Goal: Task Accomplishment & Management: Complete application form

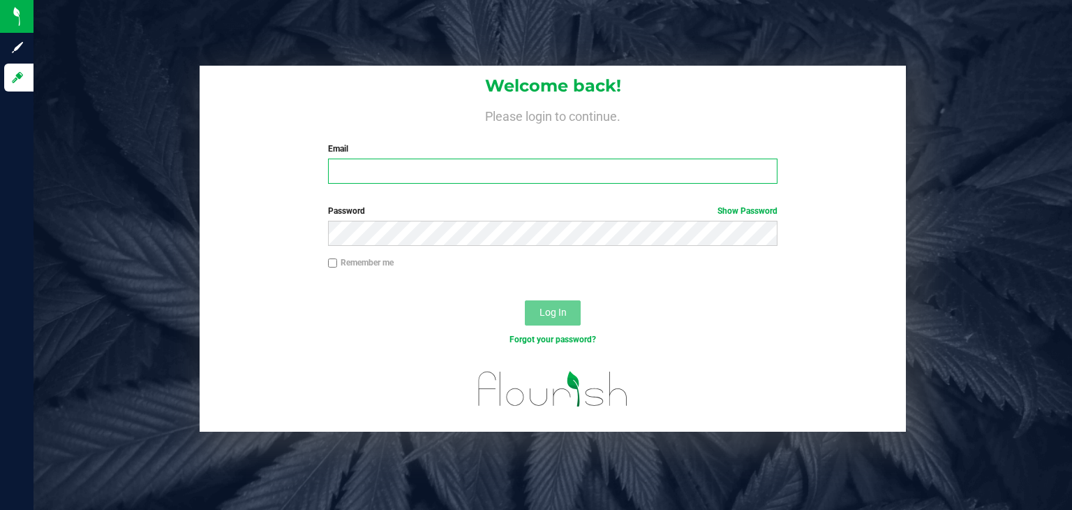
type input "[EMAIL_ADDRESS][DOMAIN_NAME]"
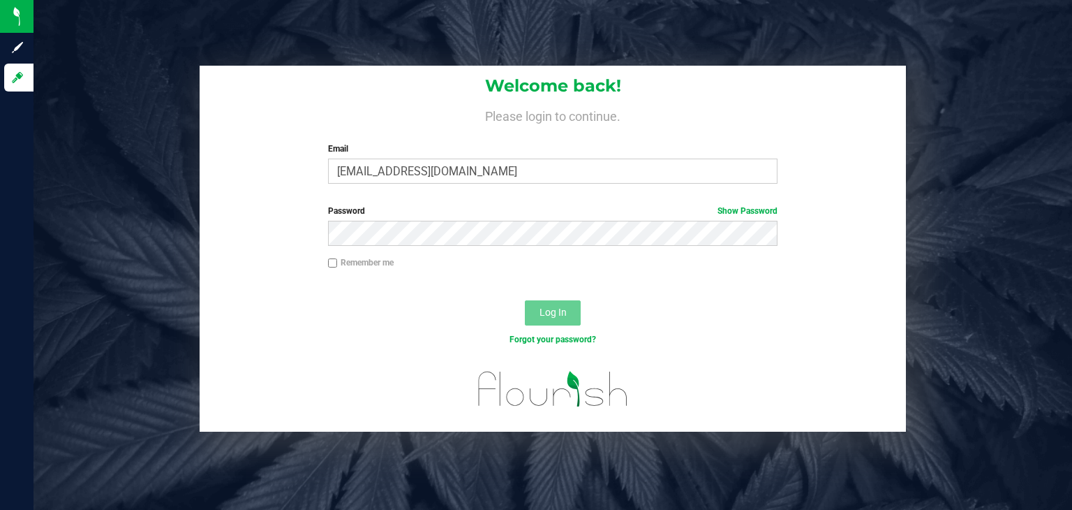
click at [377, 348] on div "Forgot your password?" at bounding box center [553, 350] width 706 height 20
click at [542, 317] on span "Log In" at bounding box center [553, 311] width 27 height 11
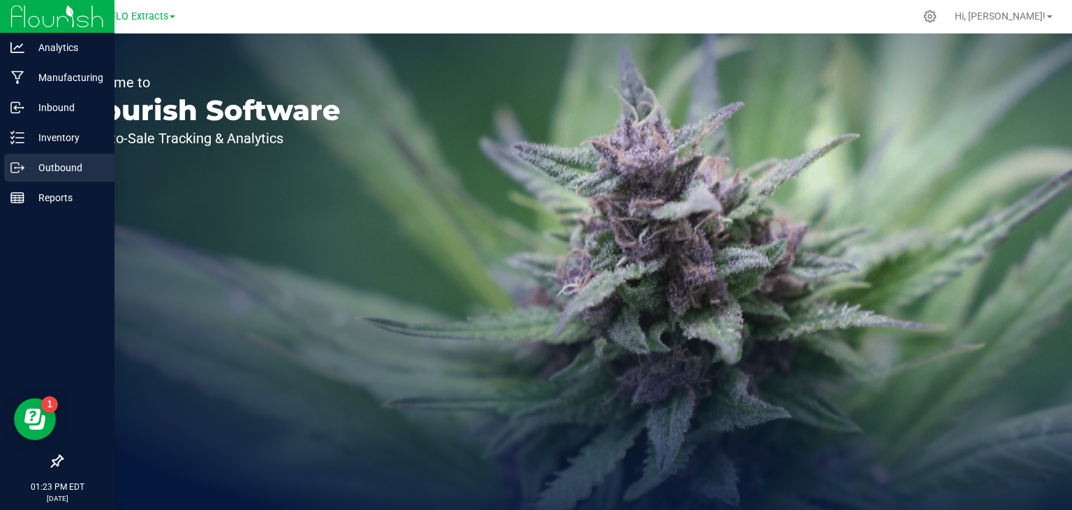
click at [34, 173] on p "Outbound" at bounding box center [66, 167] width 84 height 17
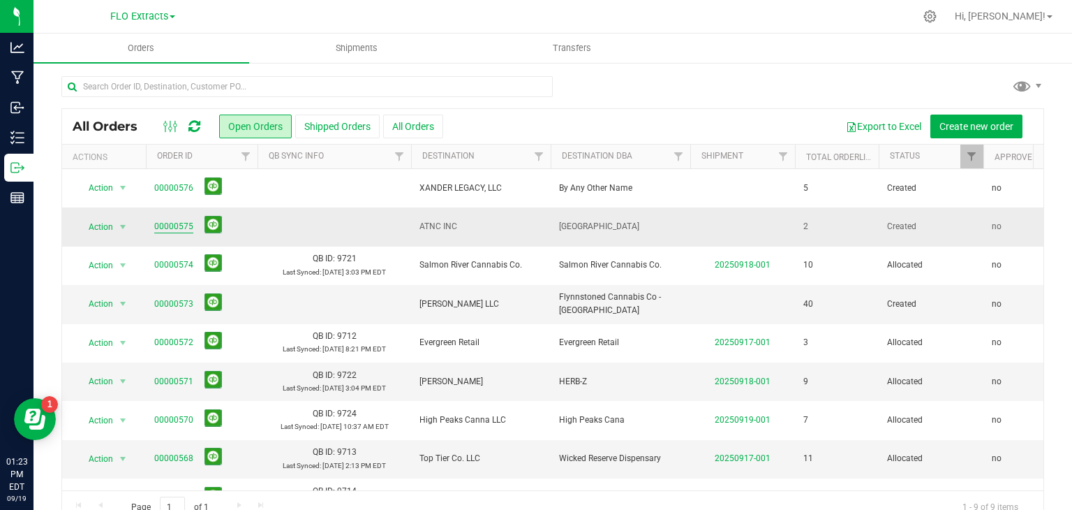
click at [179, 230] on link "00000575" at bounding box center [173, 226] width 39 height 13
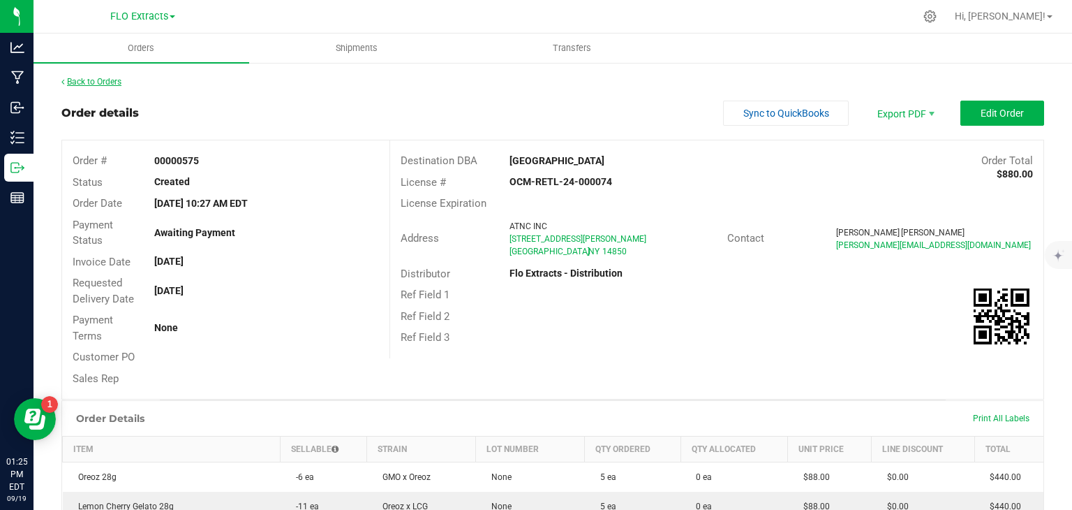
click at [118, 83] on link "Back to Orders" at bounding box center [91, 82] width 60 height 10
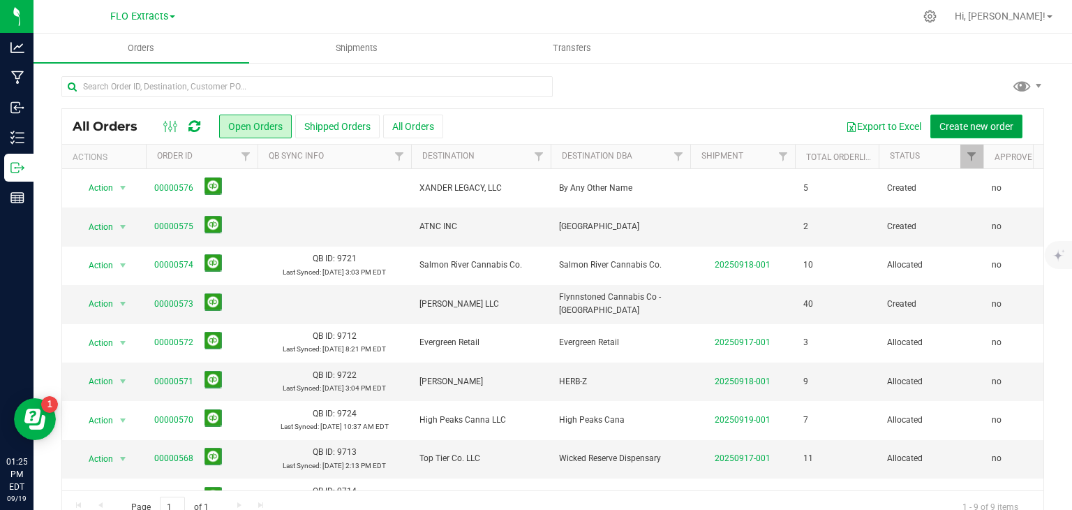
click at [956, 131] on span "Create new order" at bounding box center [977, 126] width 74 height 11
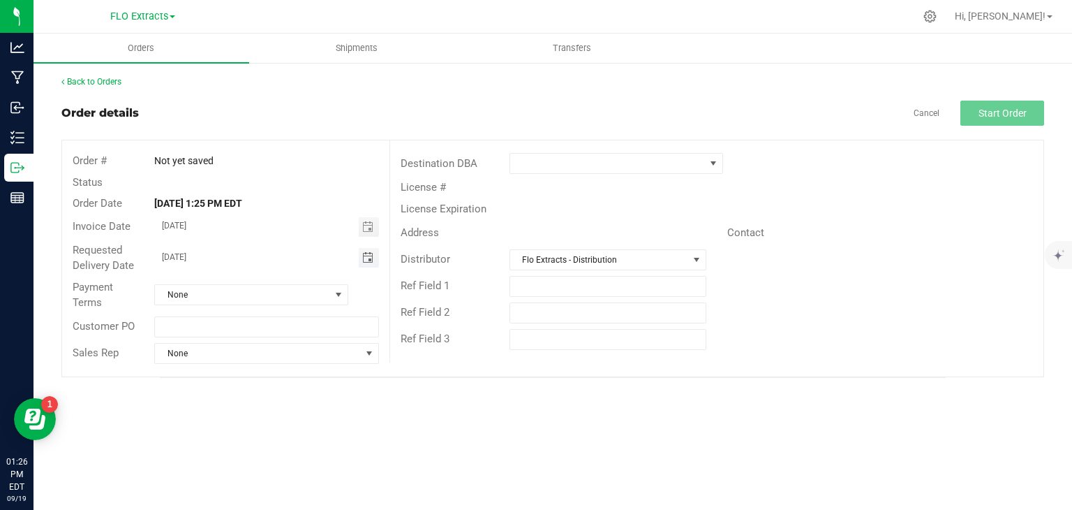
click at [371, 257] on span "Toggle calendar" at bounding box center [367, 257] width 11 height 11
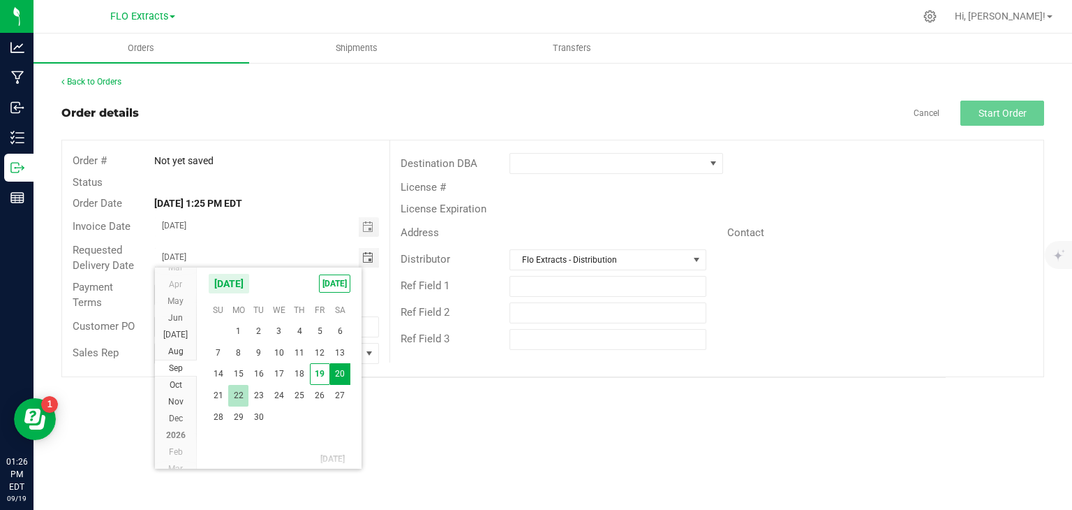
click at [238, 391] on span "22" at bounding box center [238, 396] width 20 height 22
type input "[DATE]"
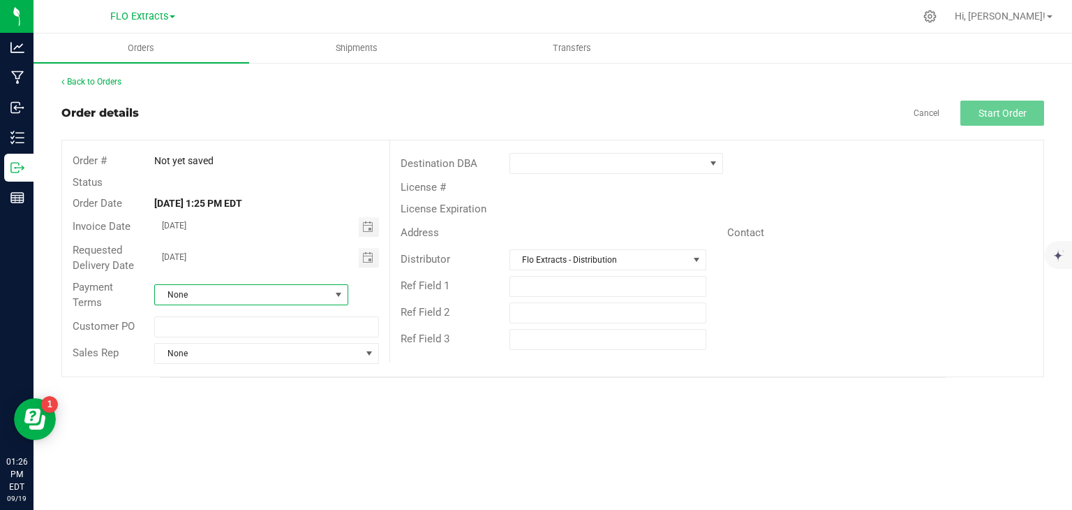
click at [260, 294] on span "None" at bounding box center [242, 295] width 175 height 20
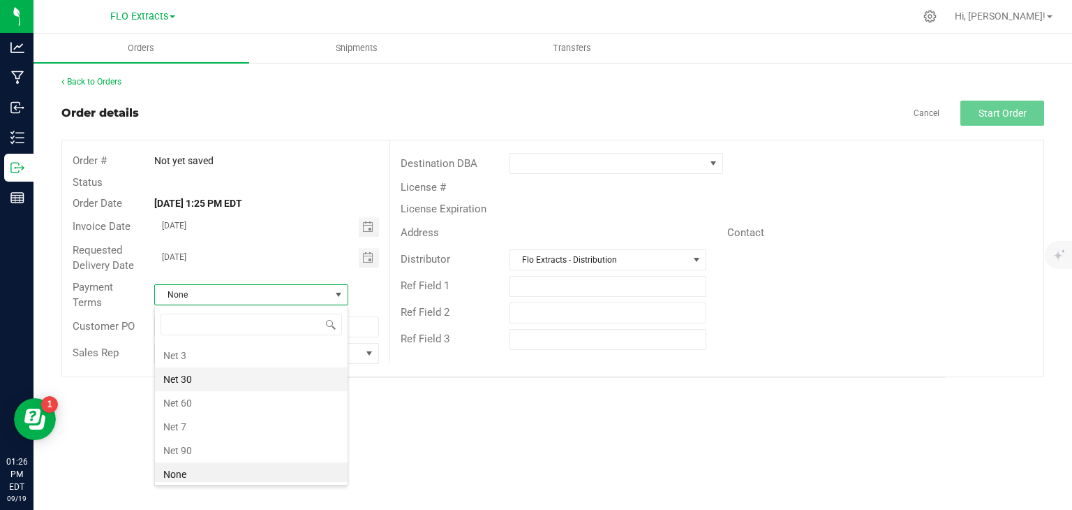
click at [225, 377] on li "Net 30" at bounding box center [251, 379] width 193 height 24
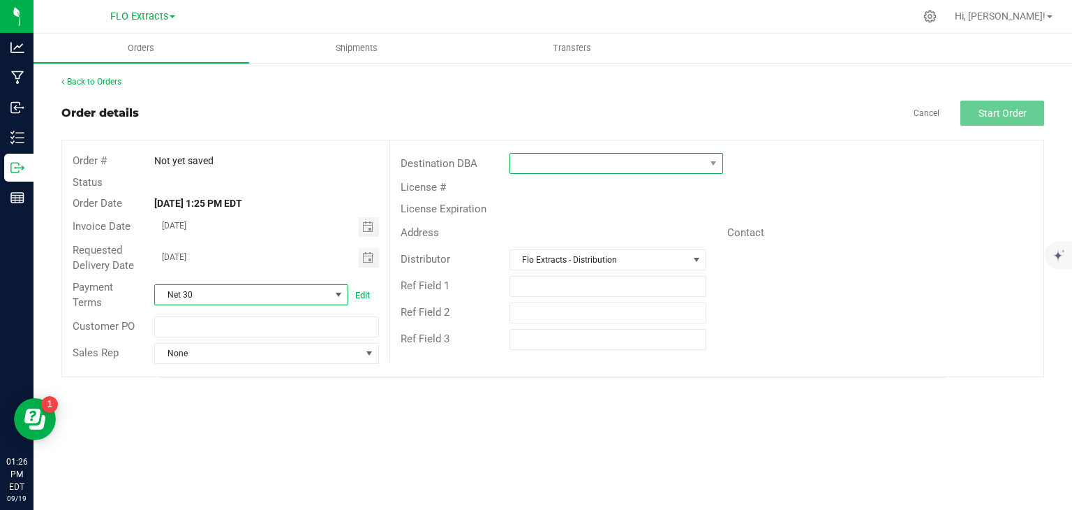
click at [651, 165] on span at bounding box center [607, 164] width 195 height 20
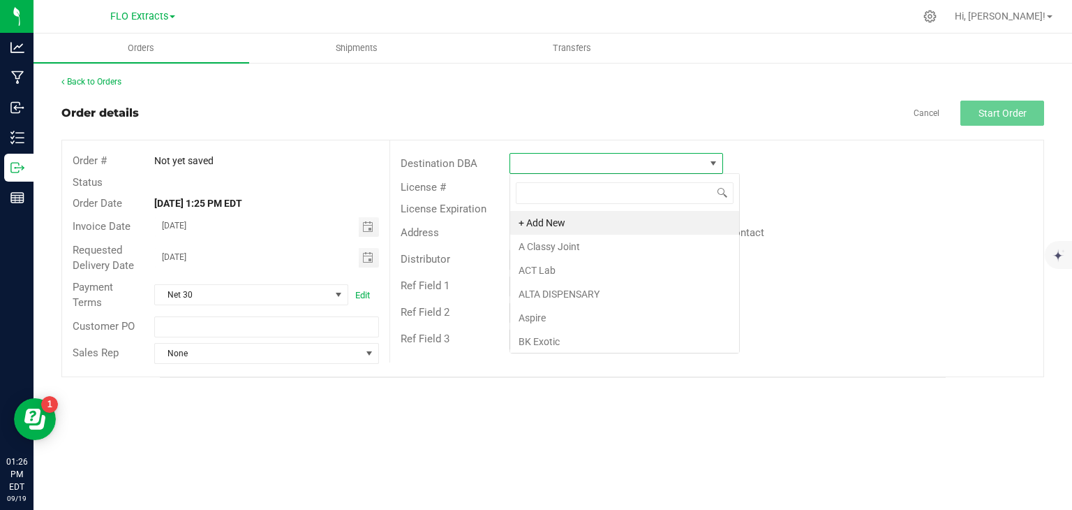
scroll to position [20, 214]
type input "the h"
click at [584, 222] on li "THE HIGHLY CONNECTED DISPENSARY" at bounding box center [616, 223] width 212 height 24
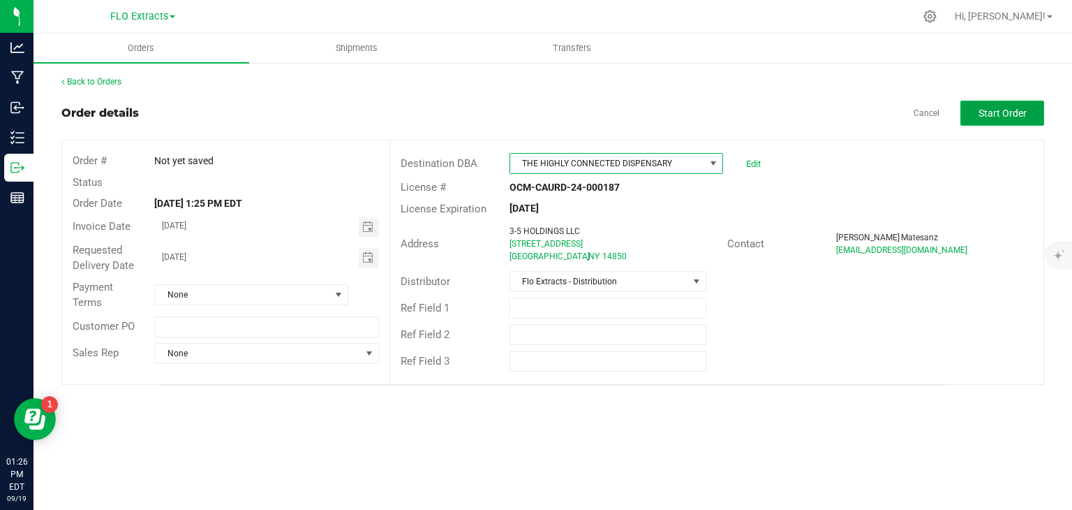
click at [1024, 114] on span "Start Order" at bounding box center [1003, 112] width 48 height 11
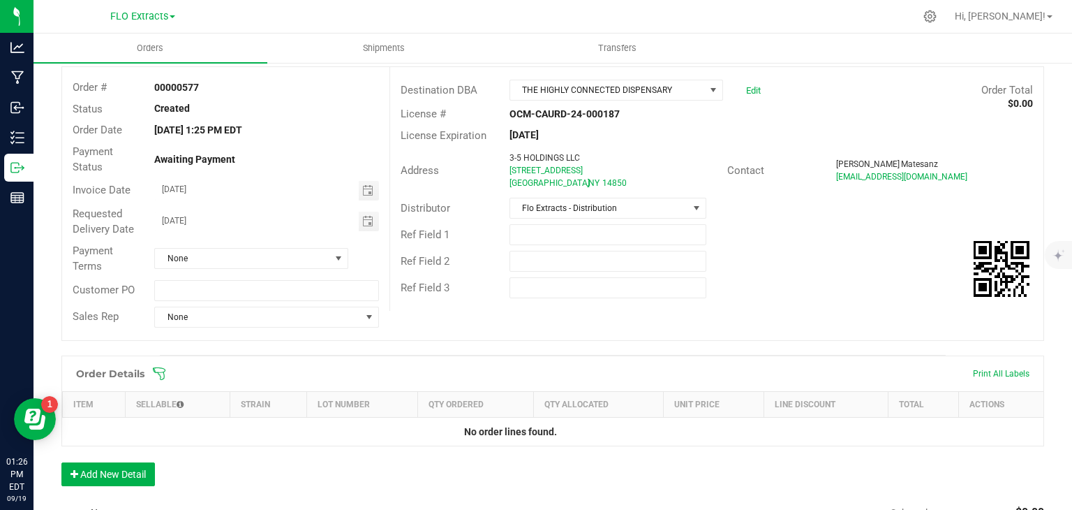
scroll to position [209, 0]
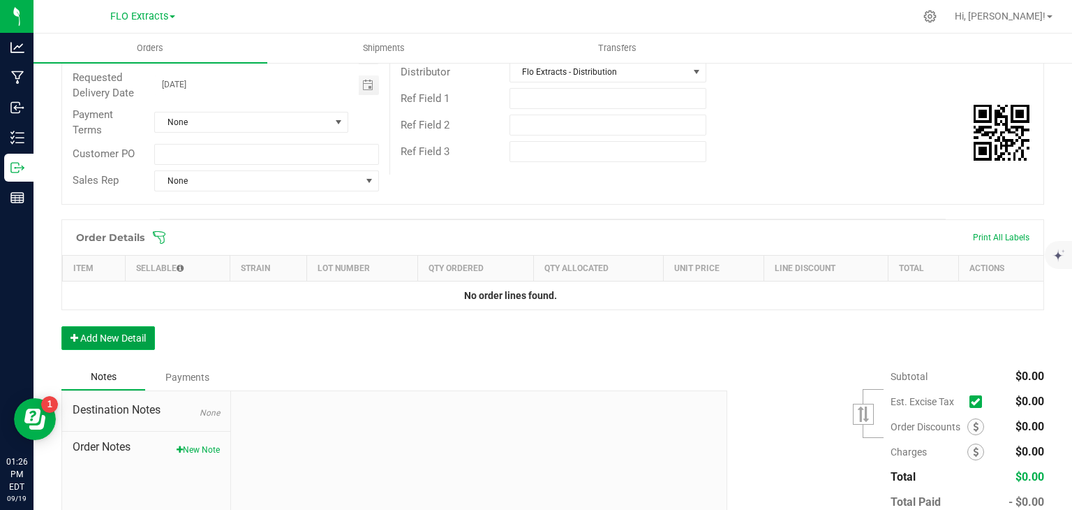
click at [103, 328] on button "Add New Detail" at bounding box center [108, 338] width 94 height 24
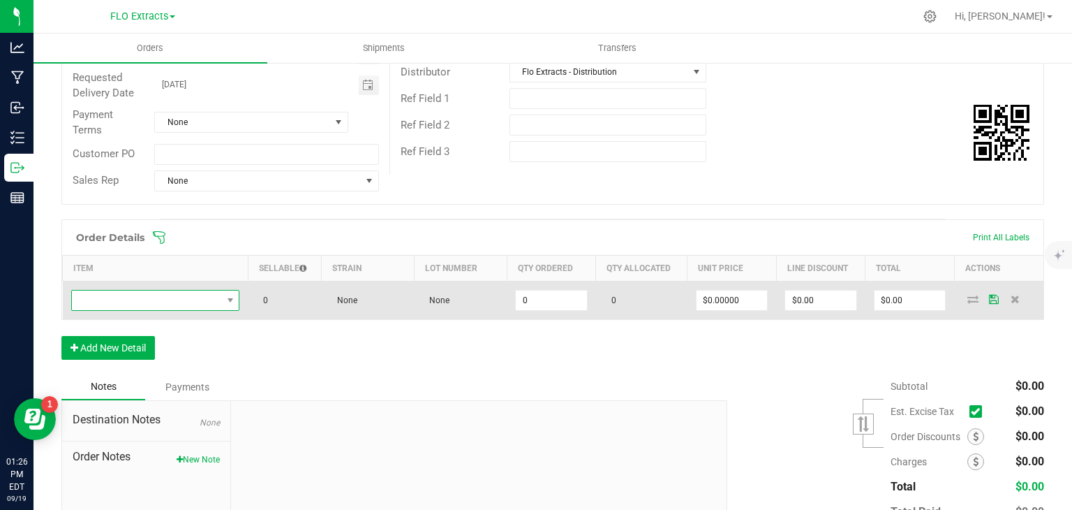
click at [149, 299] on span "NO DATA FOUND" at bounding box center [147, 300] width 150 height 20
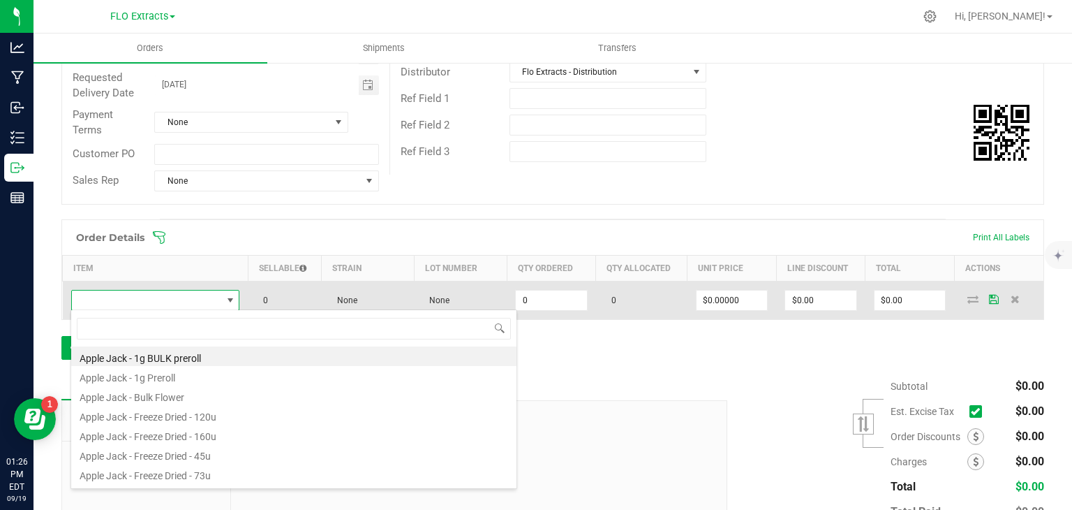
scroll to position [20, 165]
type input "C"
type input "6pk"
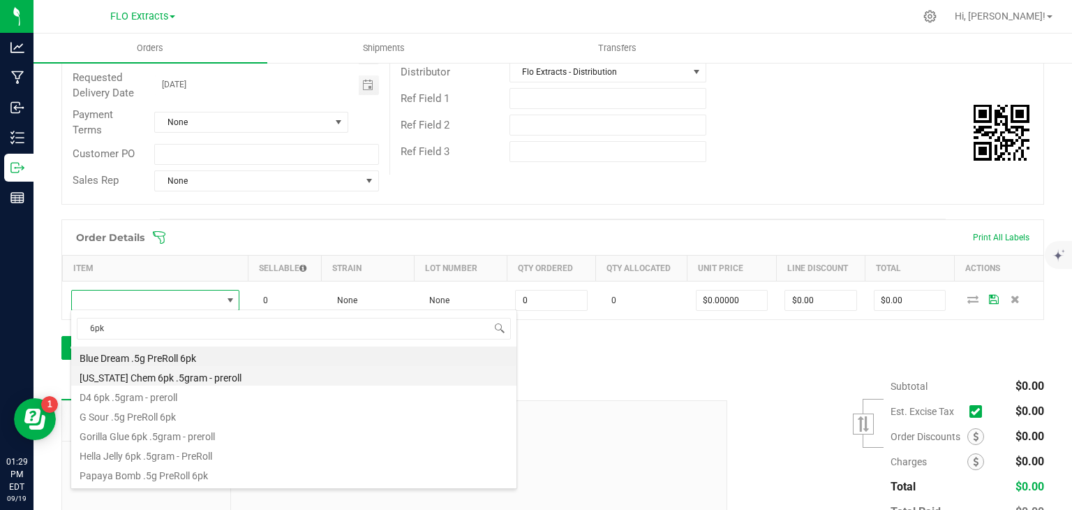
click at [168, 383] on li "[US_STATE] Chem 6pk .5gram - preroll" at bounding box center [293, 376] width 445 height 20
type input "0 ea"
type input "$15.00000"
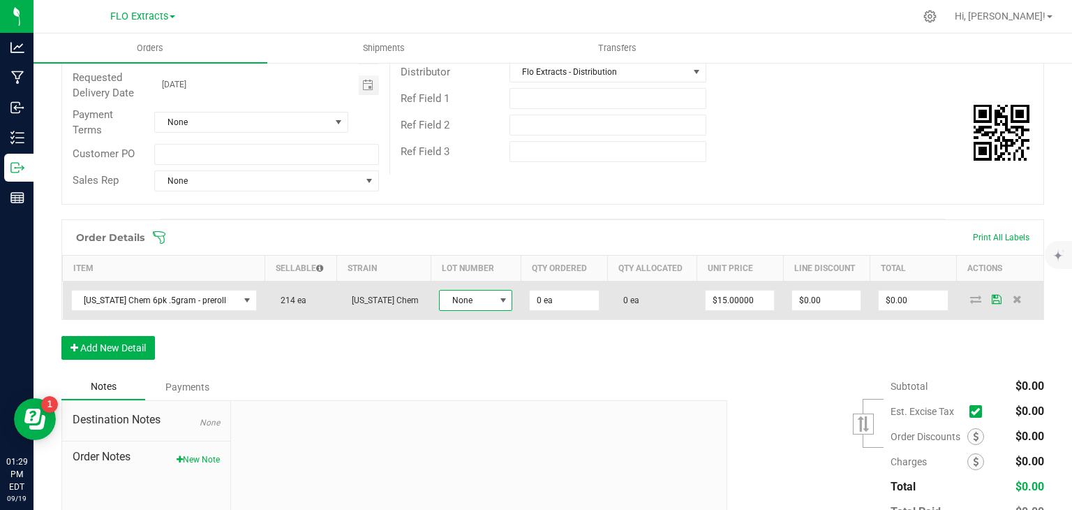
click at [466, 298] on span "None" at bounding box center [467, 300] width 54 height 20
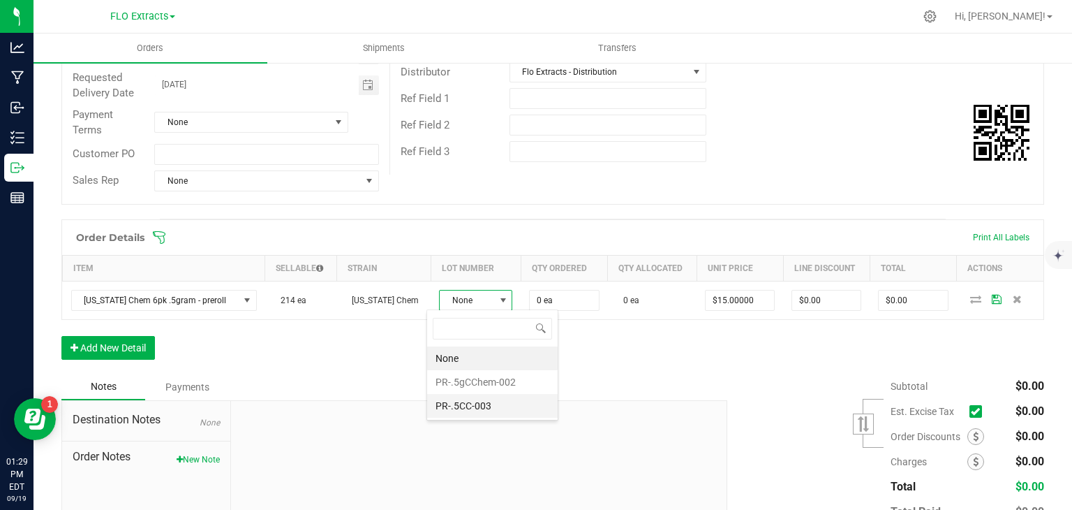
click at [480, 403] on li "PR-.5CC-003" at bounding box center [492, 406] width 131 height 24
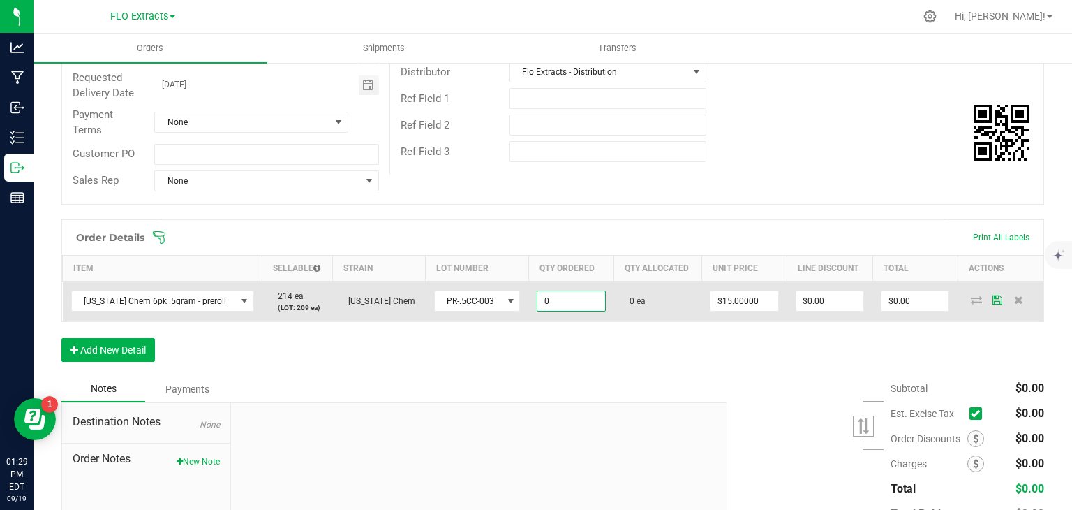
click at [551, 293] on input "0" at bounding box center [570, 301] width 67 height 20
type input "75 ea"
type input "15"
type input "$1,125.00"
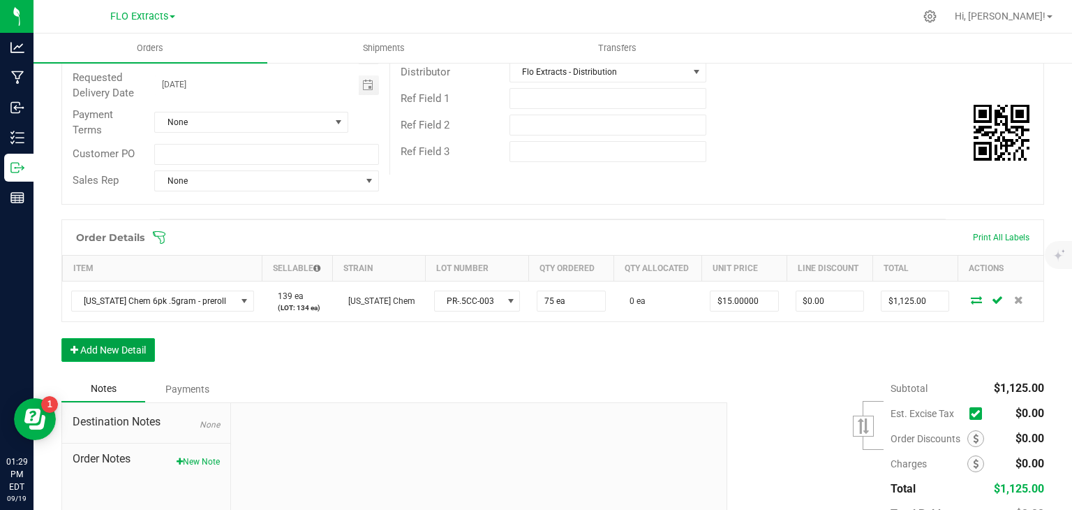
click at [101, 351] on button "Add New Detail" at bounding box center [108, 350] width 94 height 24
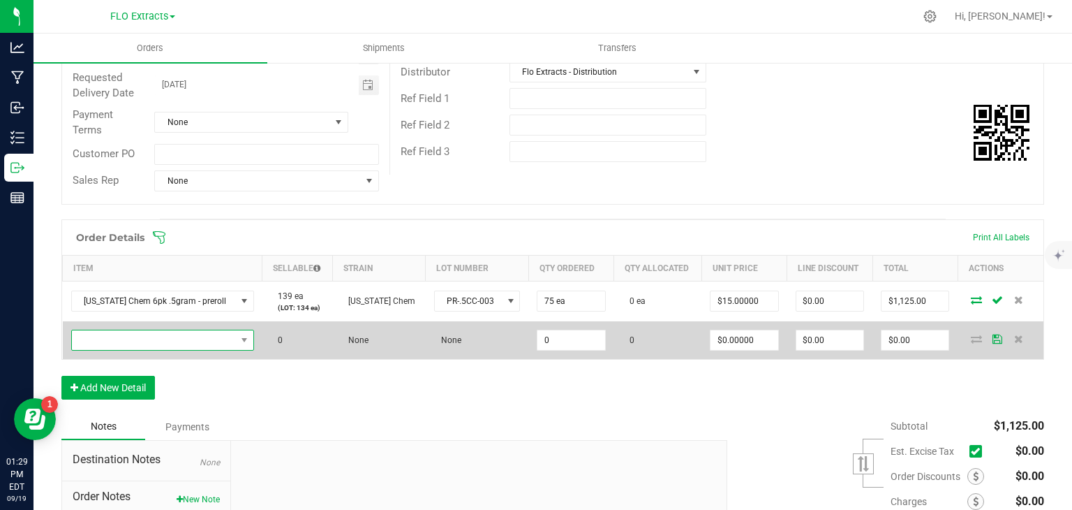
click at [112, 333] on span "NO DATA FOUND" at bounding box center [154, 340] width 164 height 20
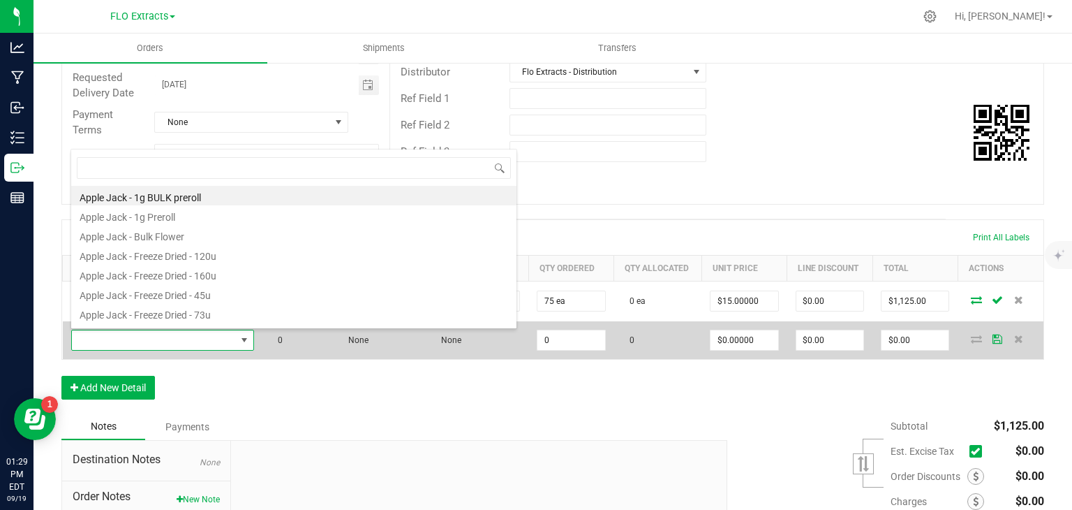
scroll to position [20, 170]
type input "ecli"
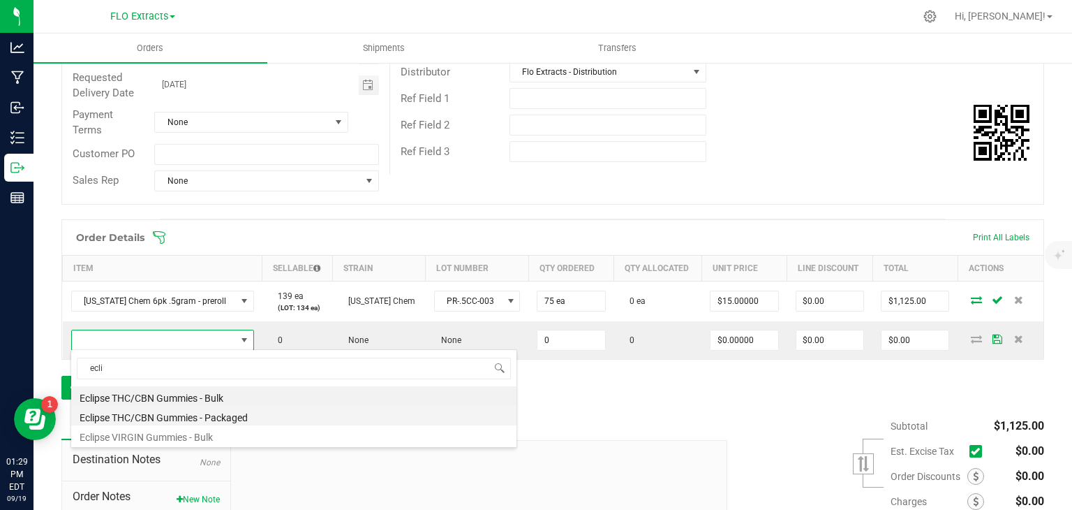
click at [144, 420] on li "Eclipse THC/CBN Gummies - Packaged" at bounding box center [293, 416] width 445 height 20
type input "0 ea"
type input "$15.00000"
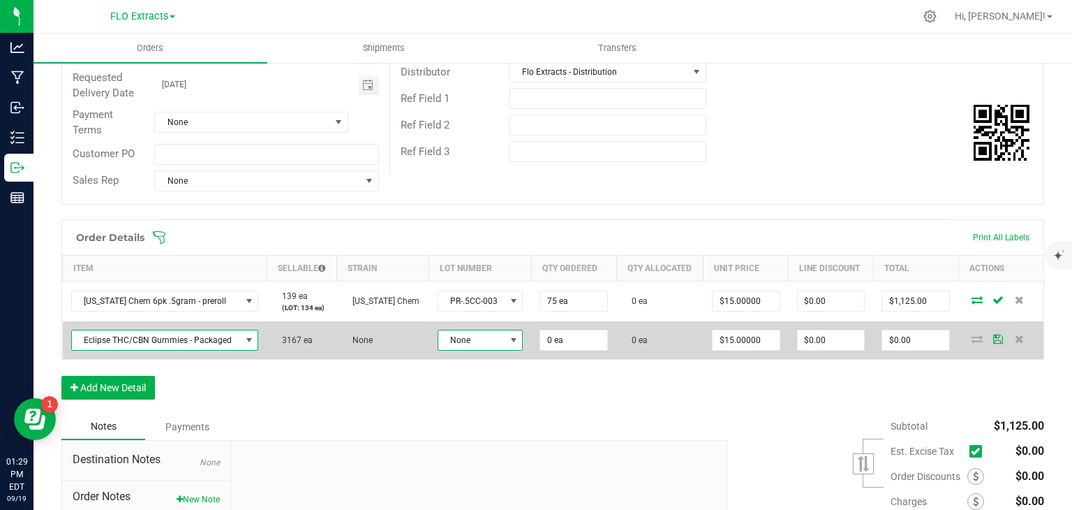
click at [472, 340] on span "None" at bounding box center [471, 340] width 67 height 20
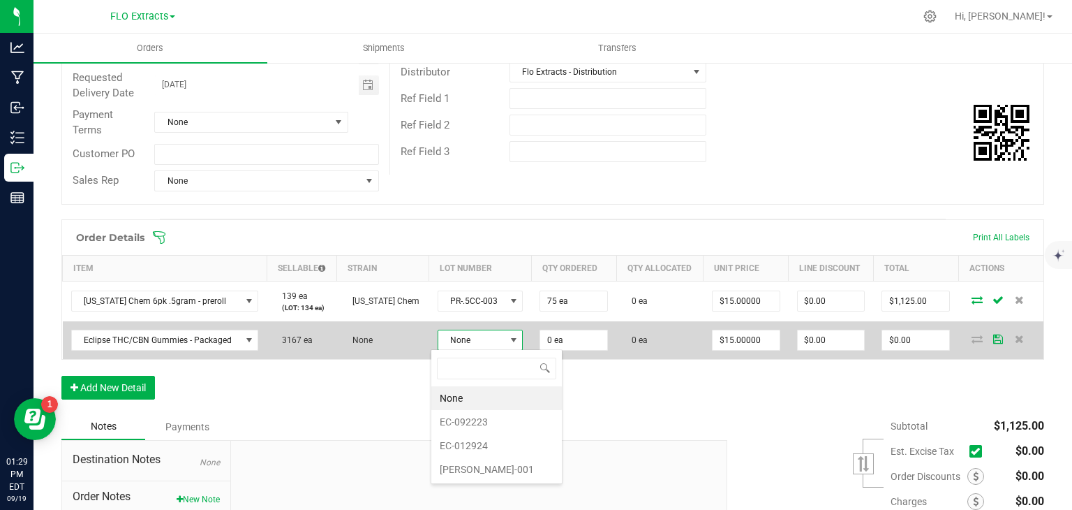
scroll to position [20, 84]
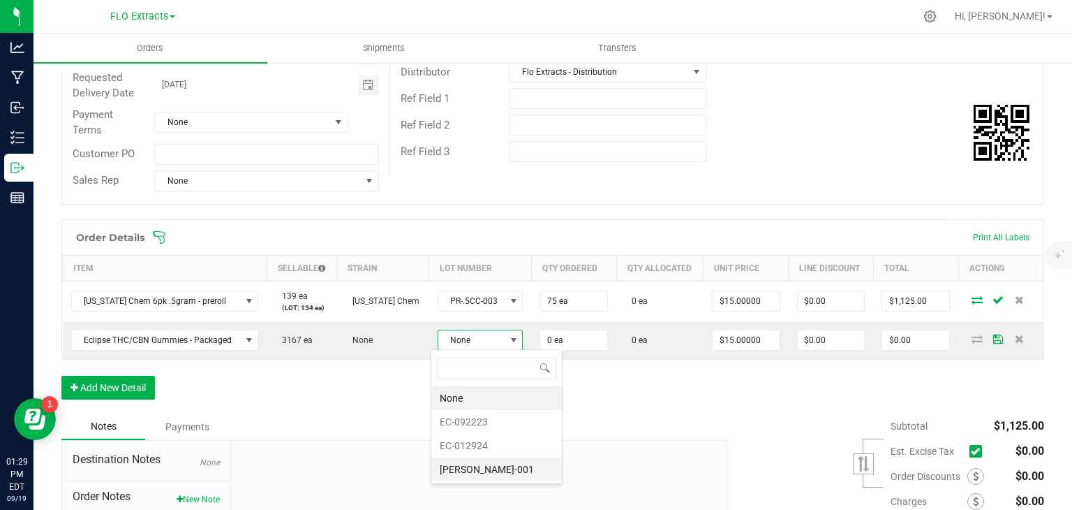
click at [478, 470] on li "[PERSON_NAME]-001" at bounding box center [496, 469] width 131 height 24
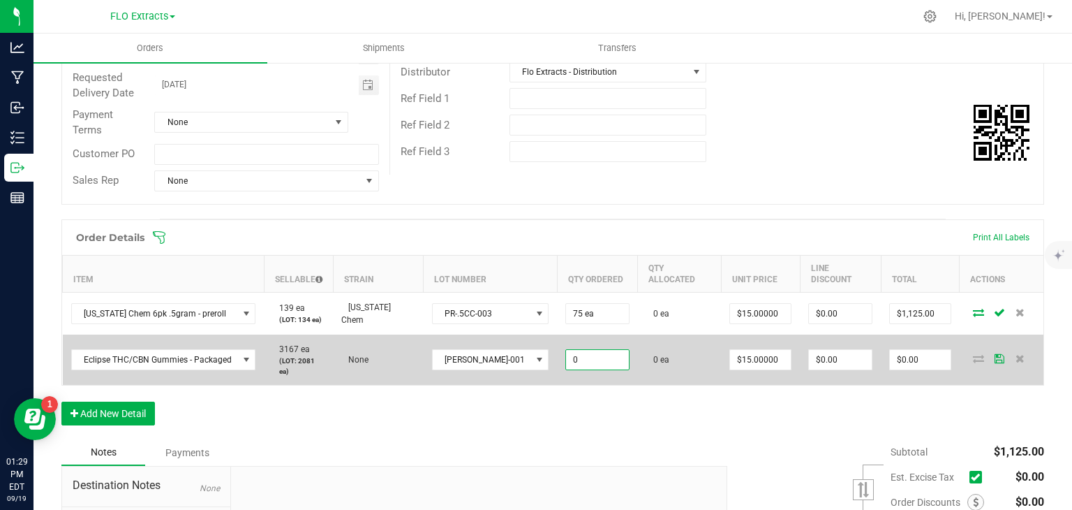
click at [566, 350] on input "0" at bounding box center [597, 360] width 62 height 20
type input "25 ea"
type input "15"
type input "$375.00"
click at [730, 350] on input "15" at bounding box center [760, 360] width 61 height 20
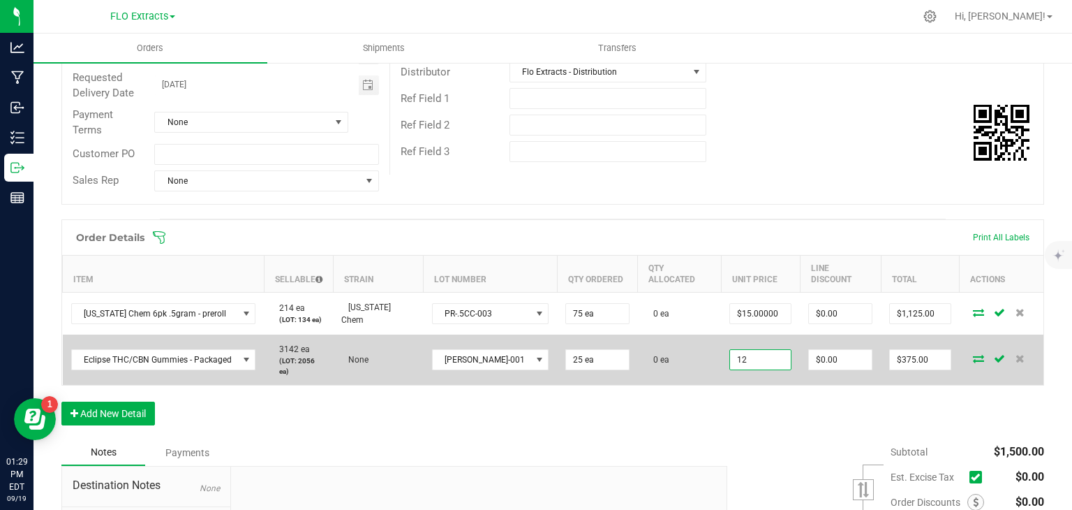
type input "$12.00000"
type input "0"
type input "$300.00"
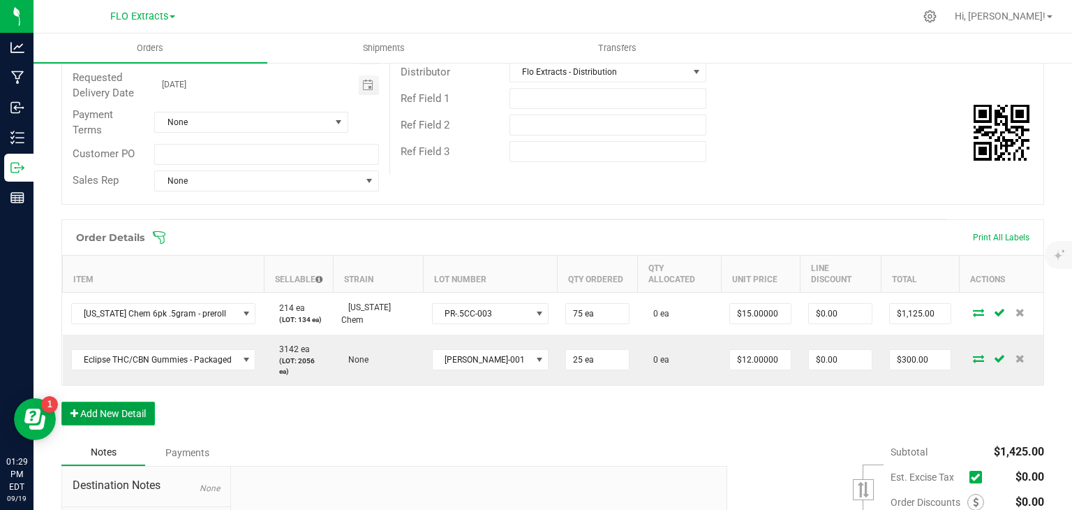
click at [99, 401] on button "Add New Detail" at bounding box center [108, 413] width 94 height 24
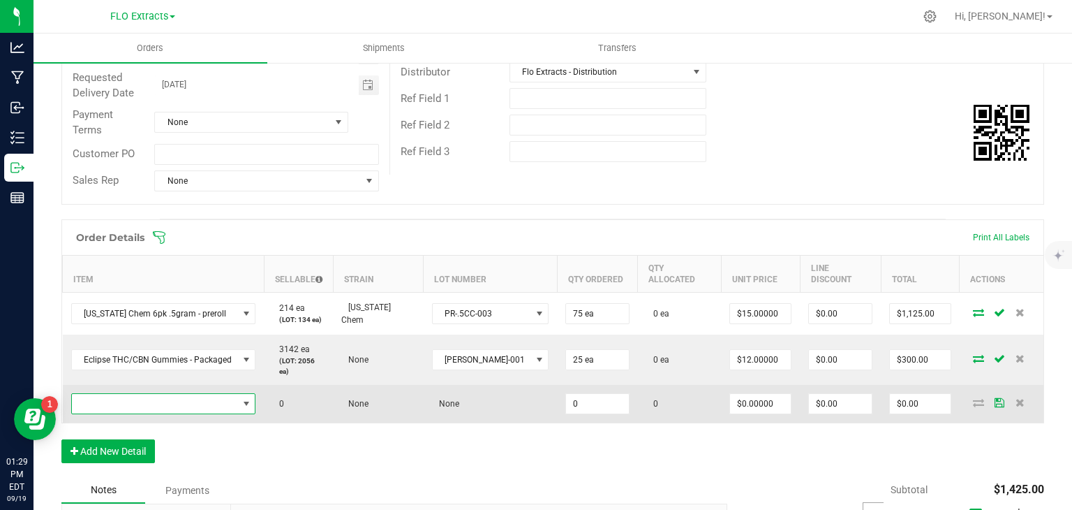
click at [128, 394] on span "NO DATA FOUND" at bounding box center [155, 404] width 166 height 20
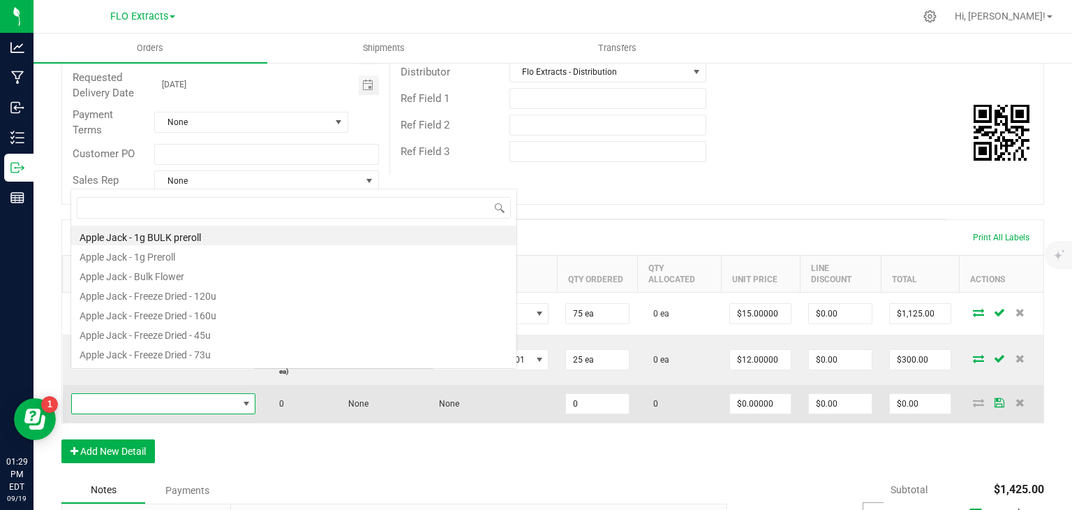
scroll to position [20, 182]
type input "high tide"
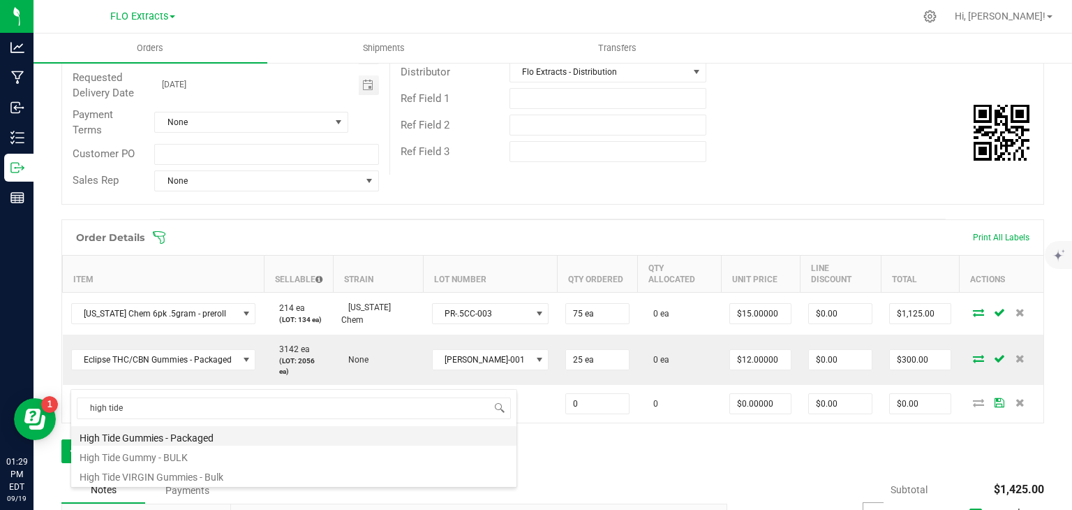
click at [156, 434] on li "High Tide Gummies - Packaged" at bounding box center [293, 436] width 445 height 20
type input "0 ea"
type input "$12.00000"
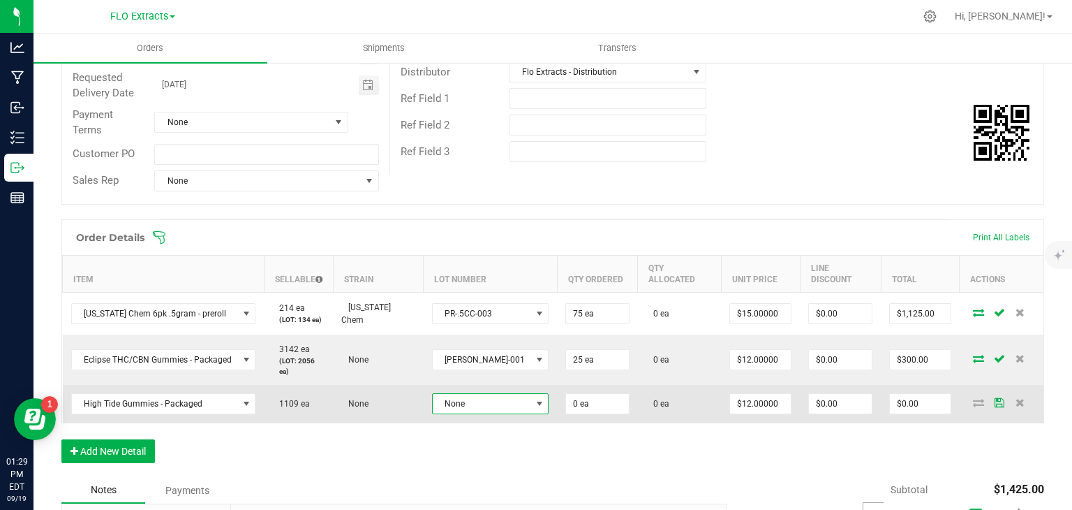
click at [484, 394] on span "None" at bounding box center [482, 404] width 98 height 20
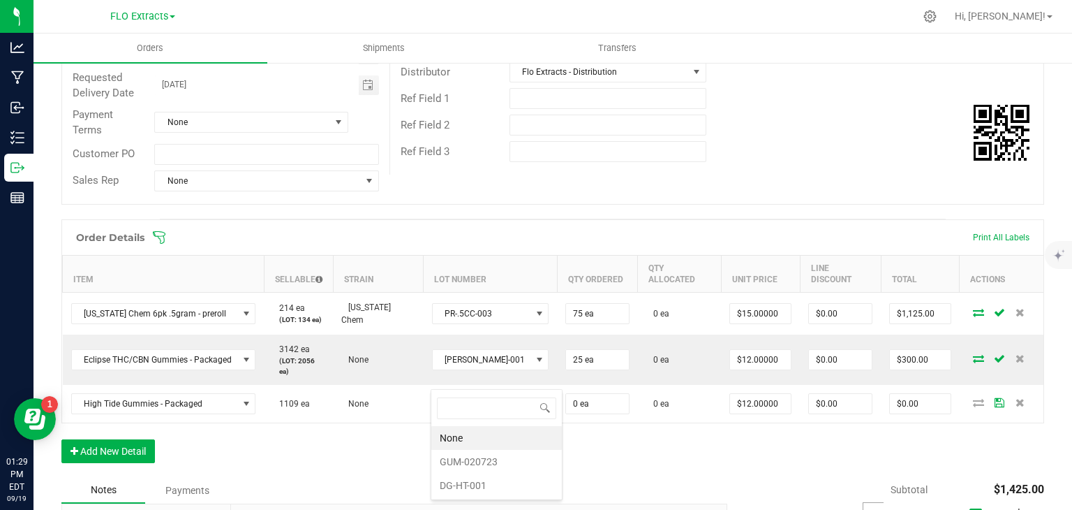
scroll to position [20, 84]
click at [486, 487] on li "DG-HT-001" at bounding box center [496, 485] width 131 height 24
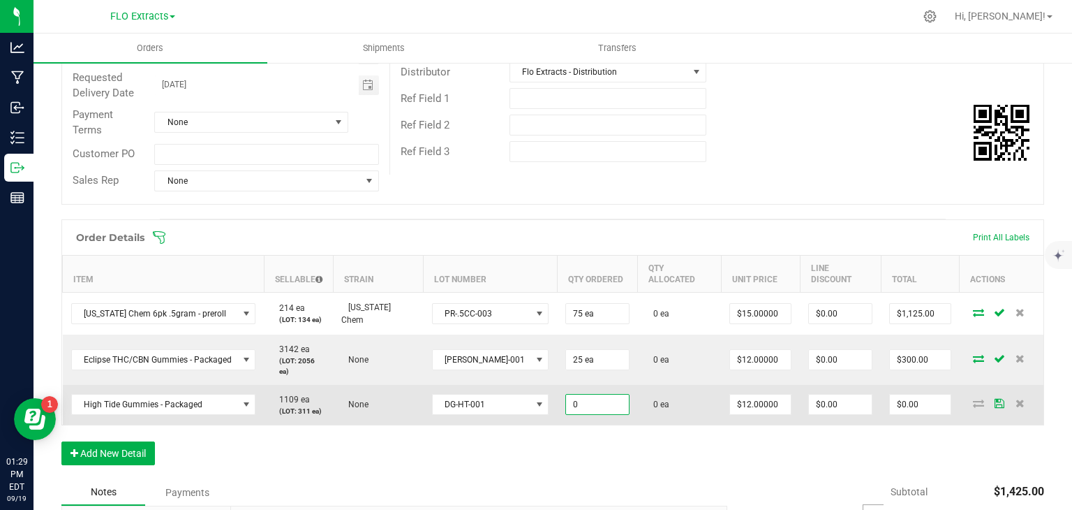
click at [570, 394] on input "0" at bounding box center [597, 404] width 62 height 20
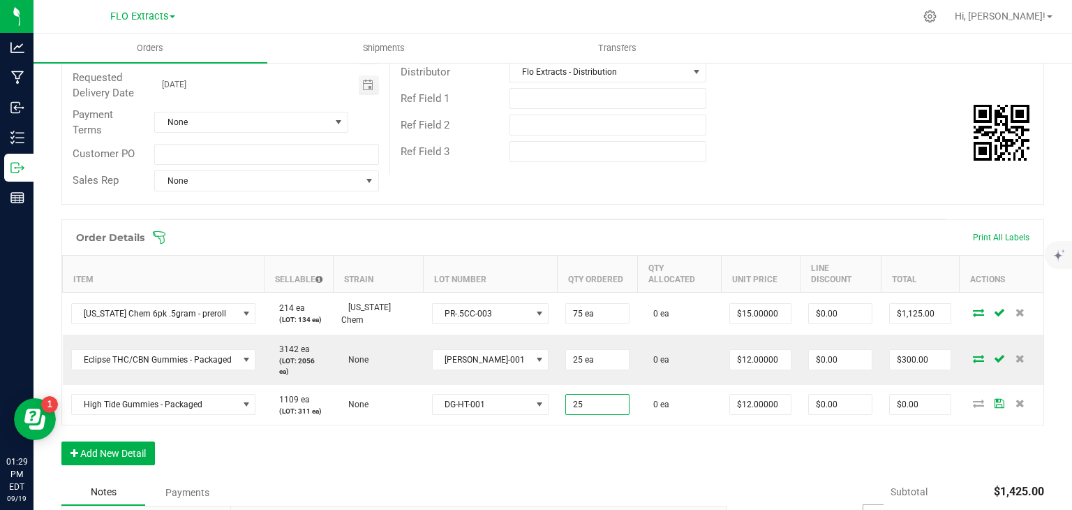
type input "25 ea"
type input "$300.00"
click at [833, 441] on div "Order Details Print All Labels Item Sellable Strain Lot Number Qty Ordered Qty …" at bounding box center [552, 349] width 983 height 260
click at [114, 441] on button "Add New Detail" at bounding box center [108, 453] width 94 height 24
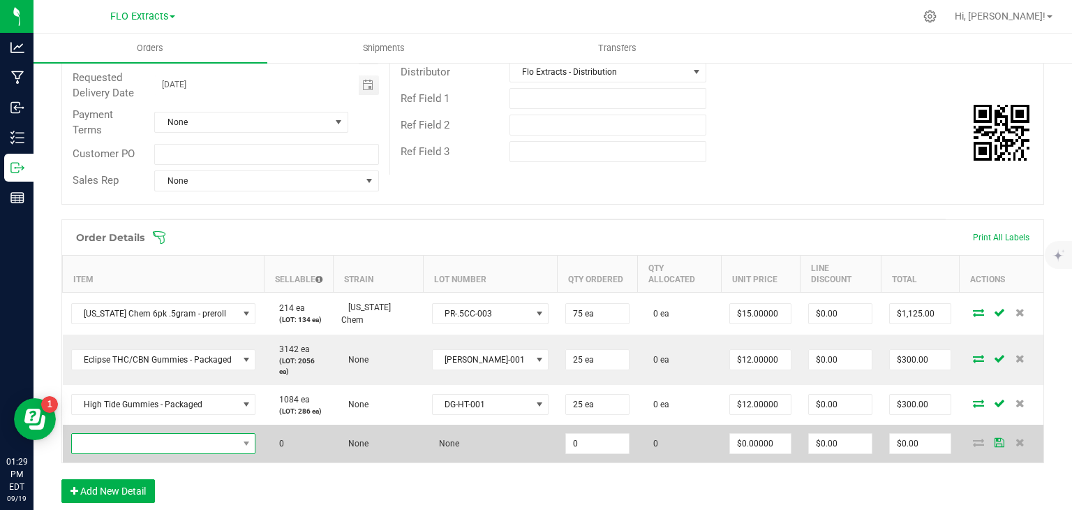
click at [135, 433] on span "NO DATA FOUND" at bounding box center [155, 443] width 166 height 20
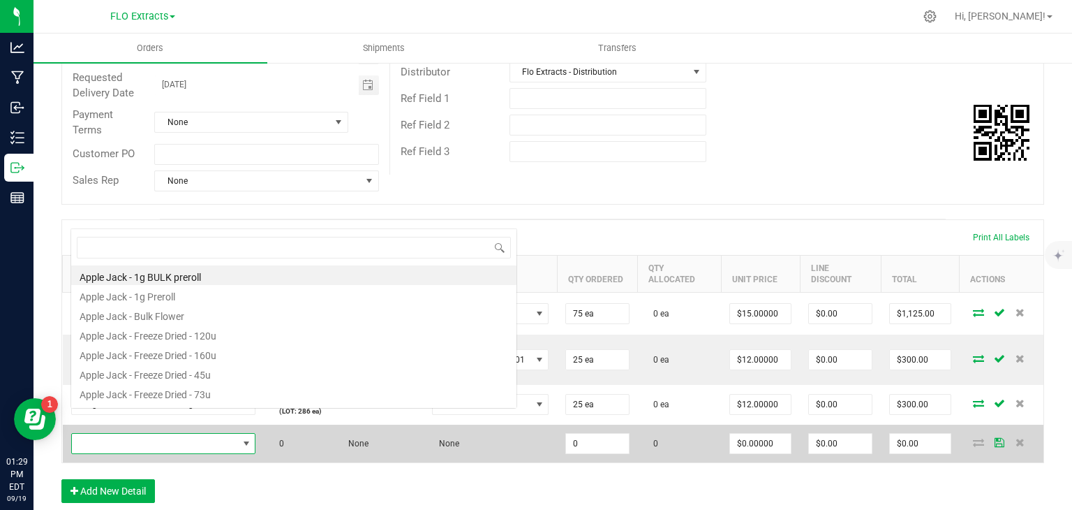
scroll to position [20, 182]
type input "planet of the grap"
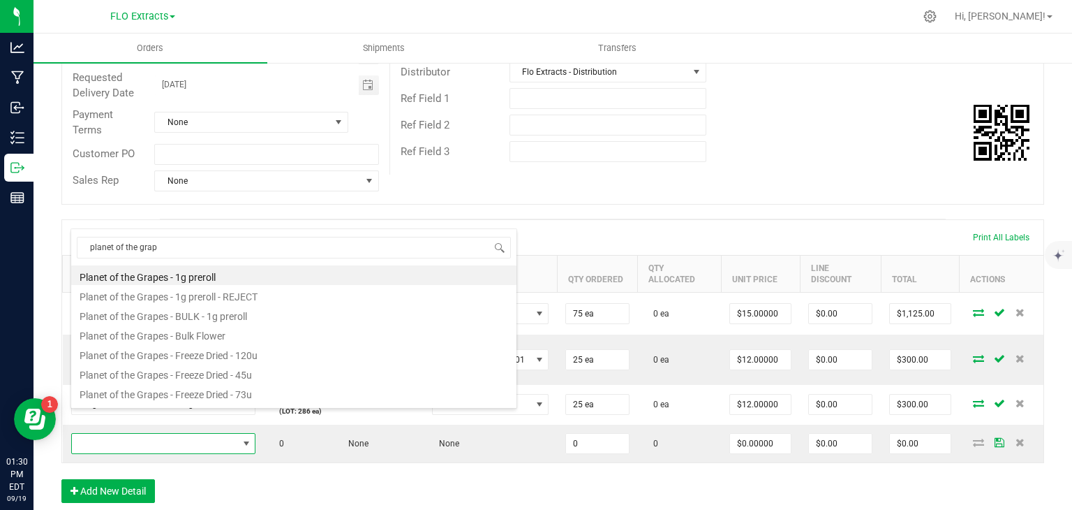
drag, startPoint x: 195, startPoint y: 274, endPoint x: 440, endPoint y: 280, distance: 245.8
click at [195, 274] on li "Planet of the Grapes - 1g preroll" at bounding box center [293, 275] width 445 height 20
type input "0 ea"
type input "$6.50000"
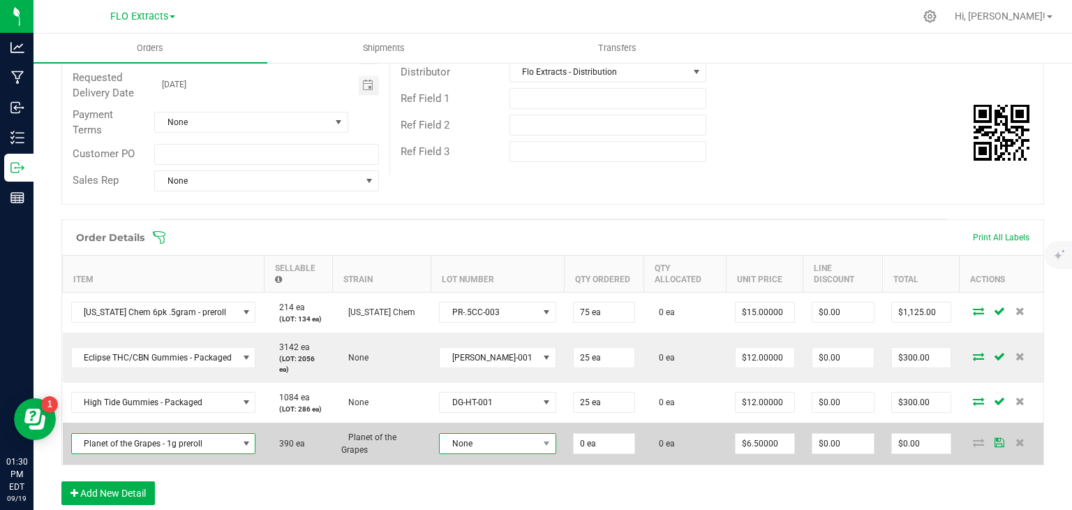
click at [475, 445] on span "None" at bounding box center [489, 443] width 98 height 20
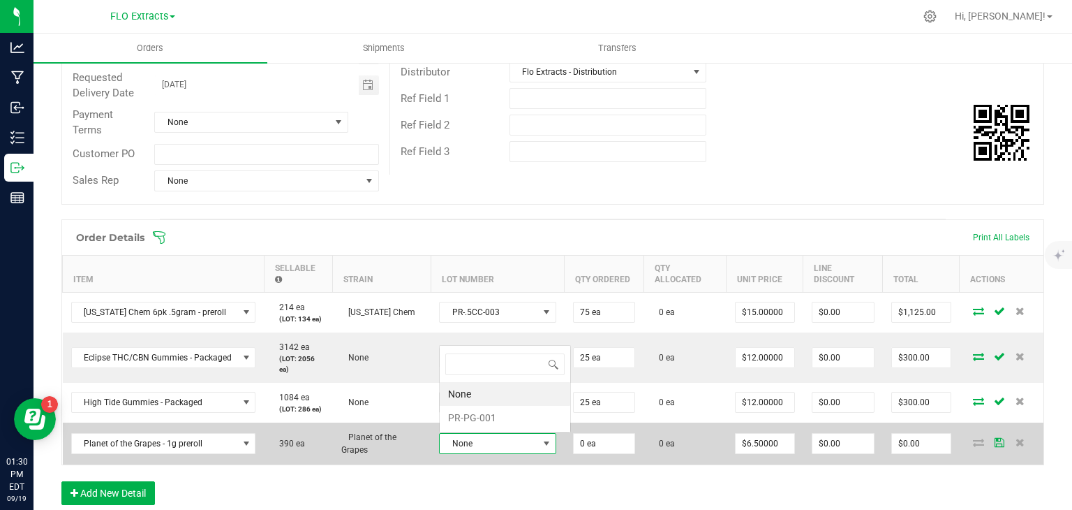
scroll to position [20, 84]
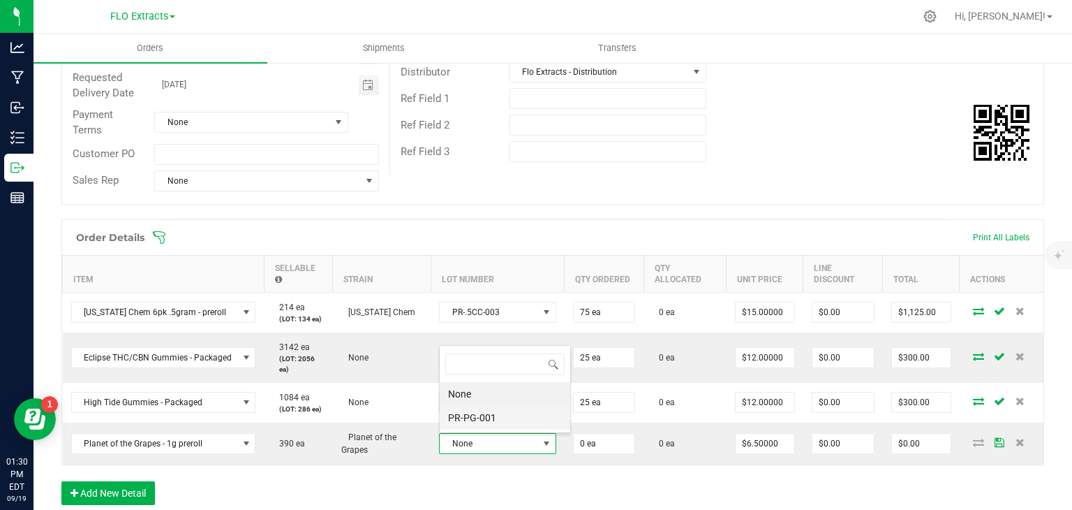
click at [485, 417] on li "PR-PG-001" at bounding box center [505, 418] width 131 height 24
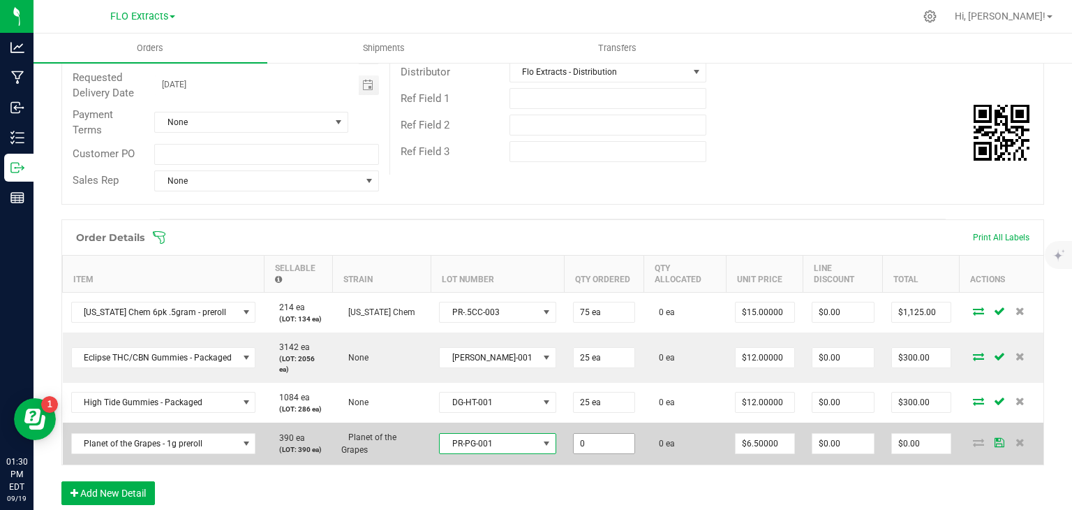
click at [574, 444] on input "0" at bounding box center [604, 443] width 61 height 20
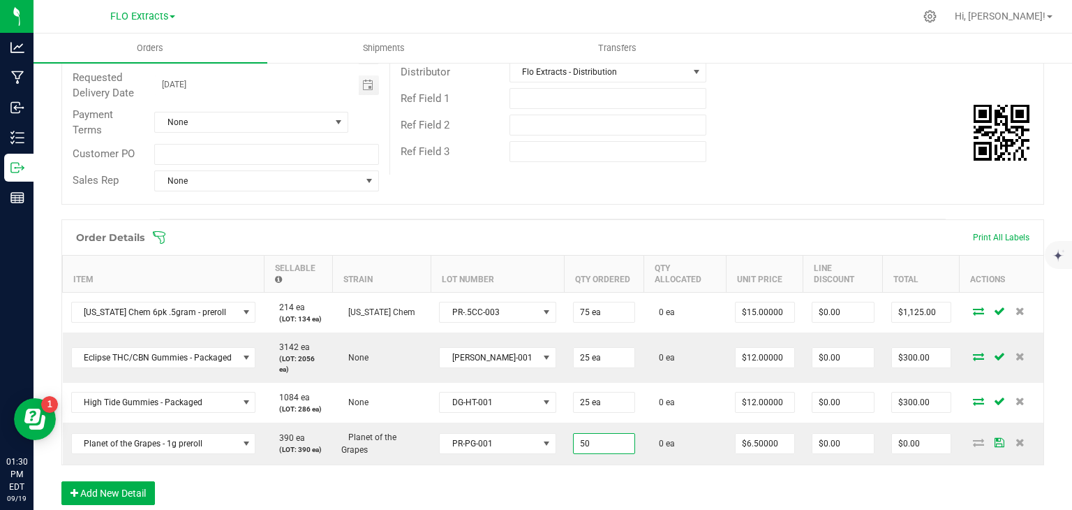
type input "50 ea"
type input "6.5"
type input "$325.00"
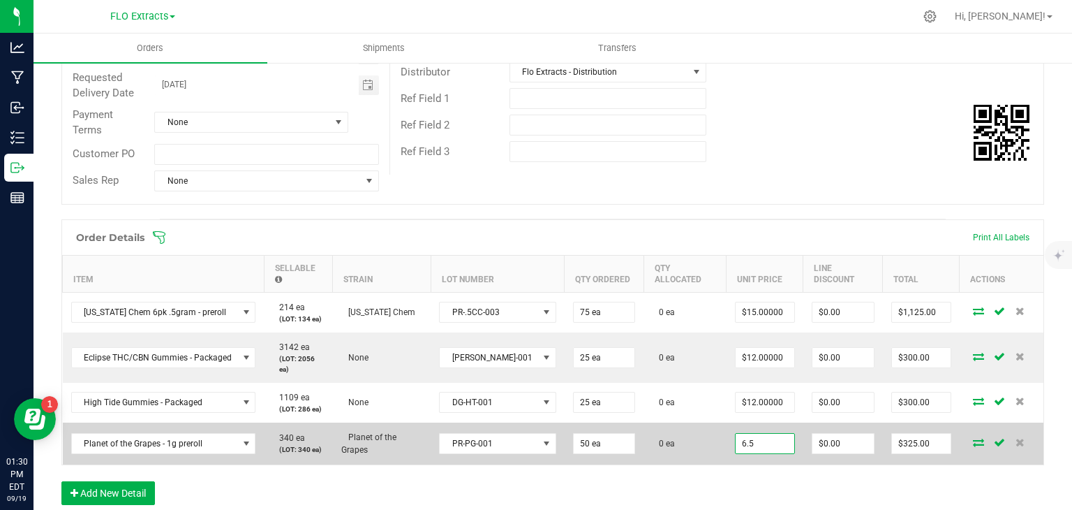
click at [745, 443] on input "6.5" at bounding box center [765, 443] width 59 height 20
type input "$5.00000"
type input "0"
type input "$250.00"
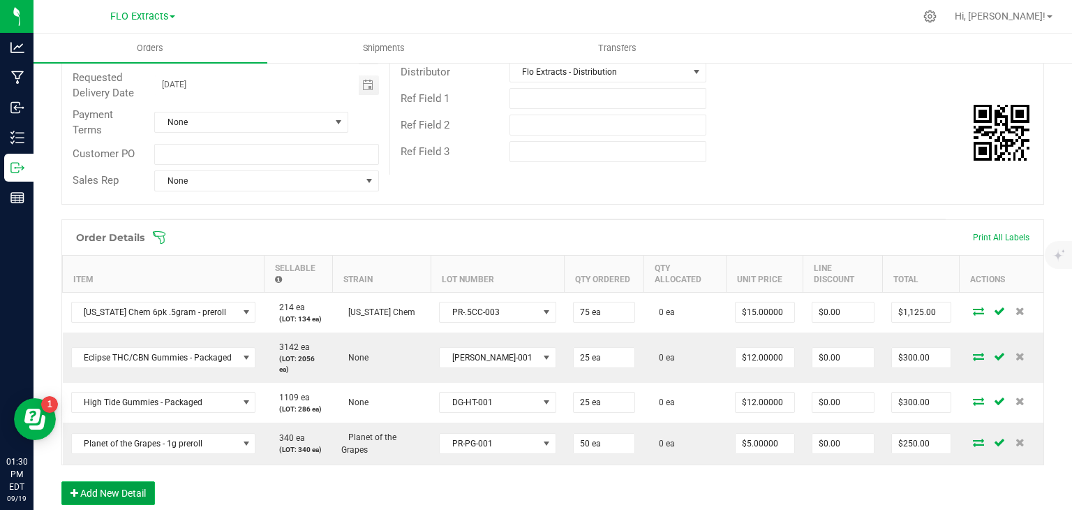
click at [126, 484] on button "Add New Detail" at bounding box center [108, 493] width 94 height 24
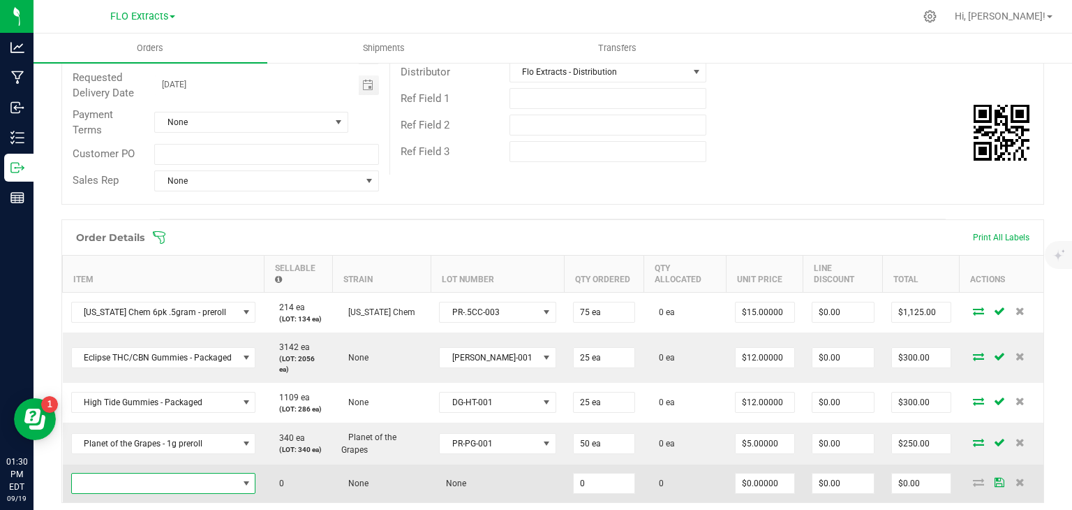
click at [153, 487] on span "NO DATA FOUND" at bounding box center [155, 483] width 166 height 20
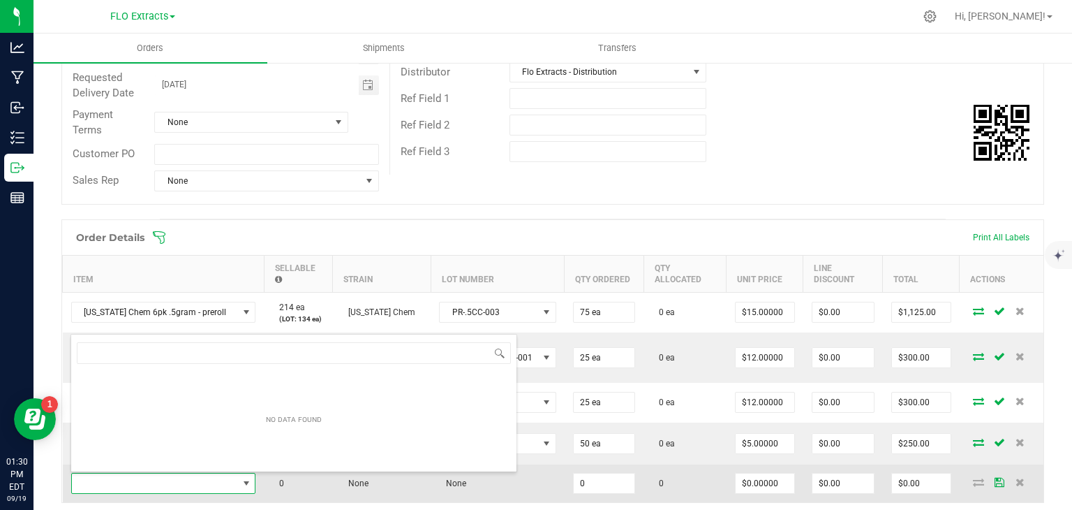
scroll to position [20, 182]
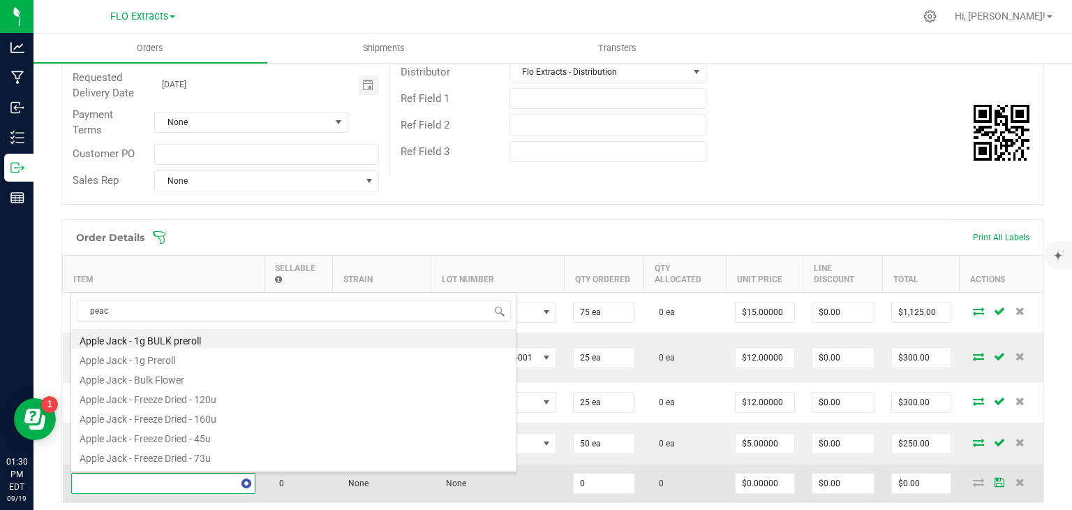
type input "peach"
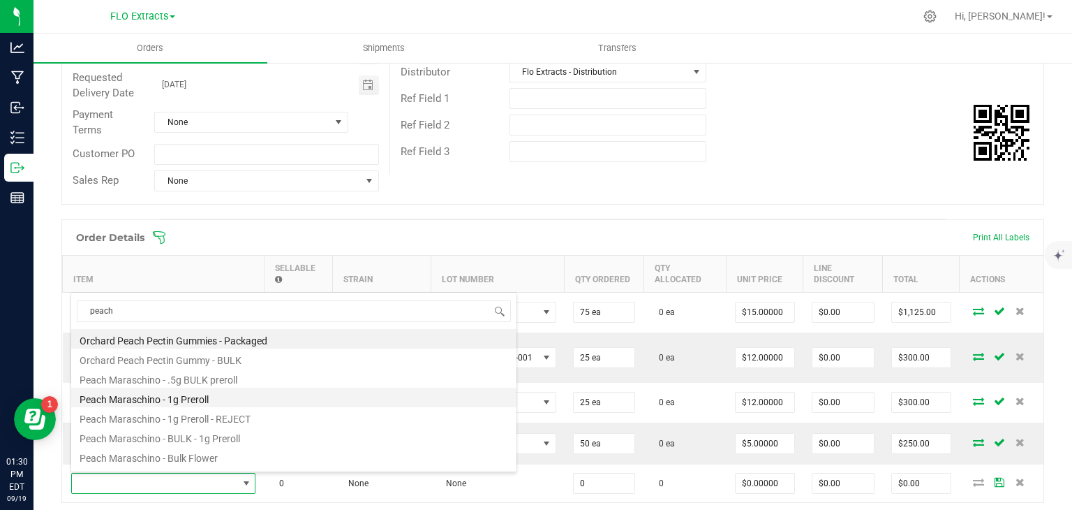
click at [140, 394] on li "Peach Maraschino - 1g Preroll" at bounding box center [293, 397] width 445 height 20
type input "0 ea"
type input "$6.50000"
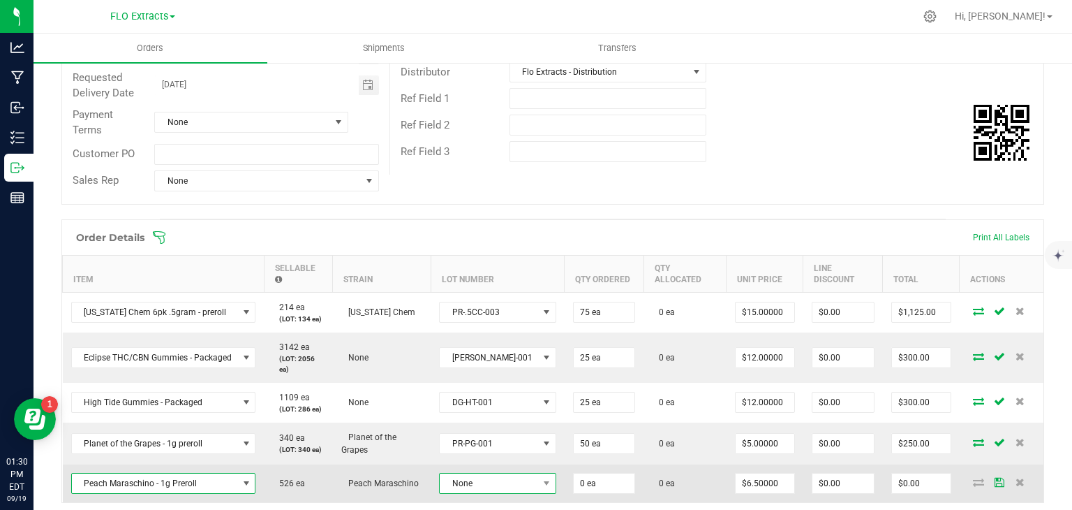
click at [477, 483] on span "None" at bounding box center [489, 483] width 98 height 20
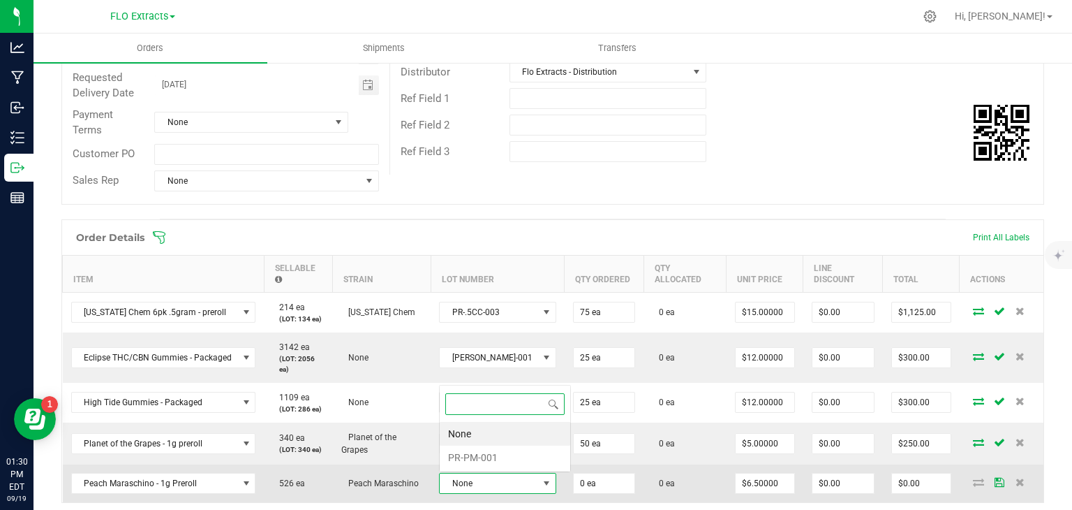
scroll to position [20, 84]
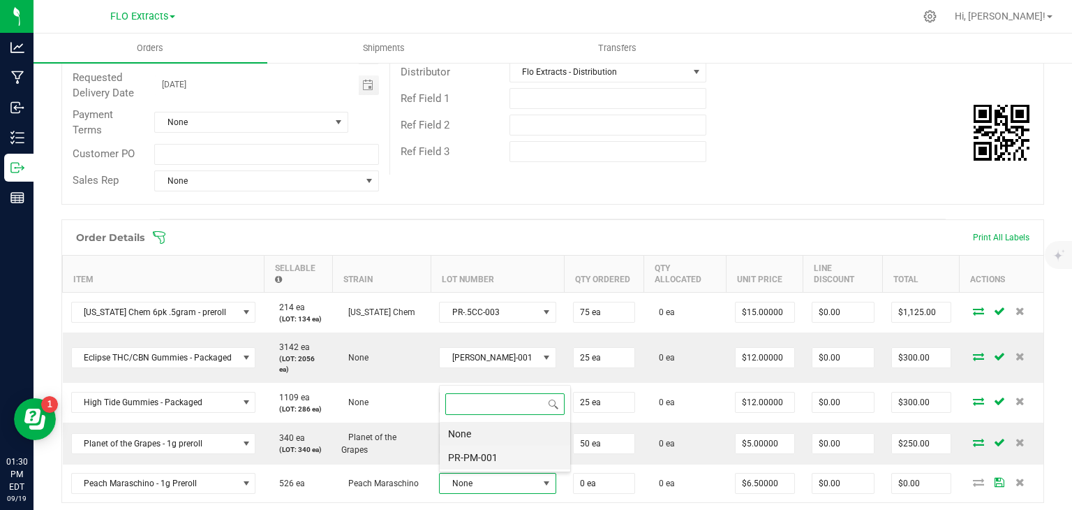
click at [477, 452] on li "PR-PM-001" at bounding box center [505, 457] width 131 height 24
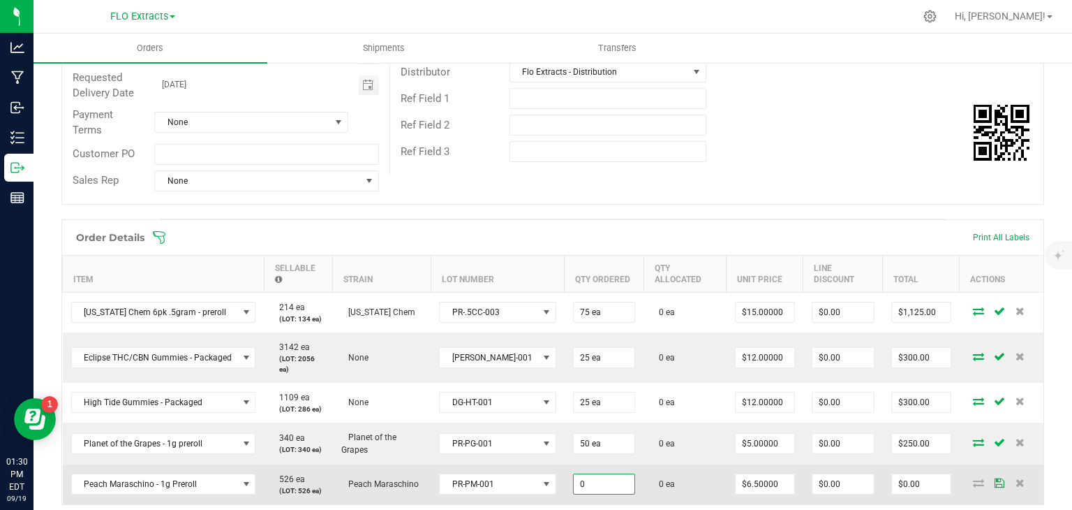
click at [585, 484] on input "0" at bounding box center [604, 484] width 61 height 20
type input "50 ea"
type input "6.5"
type input "$325.00"
click at [736, 483] on input "6.5" at bounding box center [765, 484] width 59 height 20
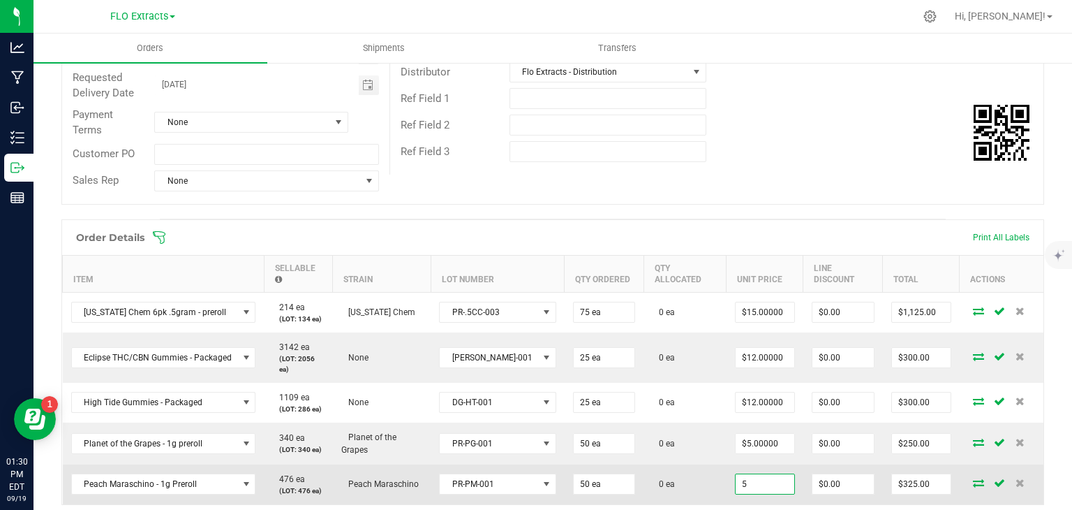
type input "$5.00000"
type input "0"
type input "$250.00"
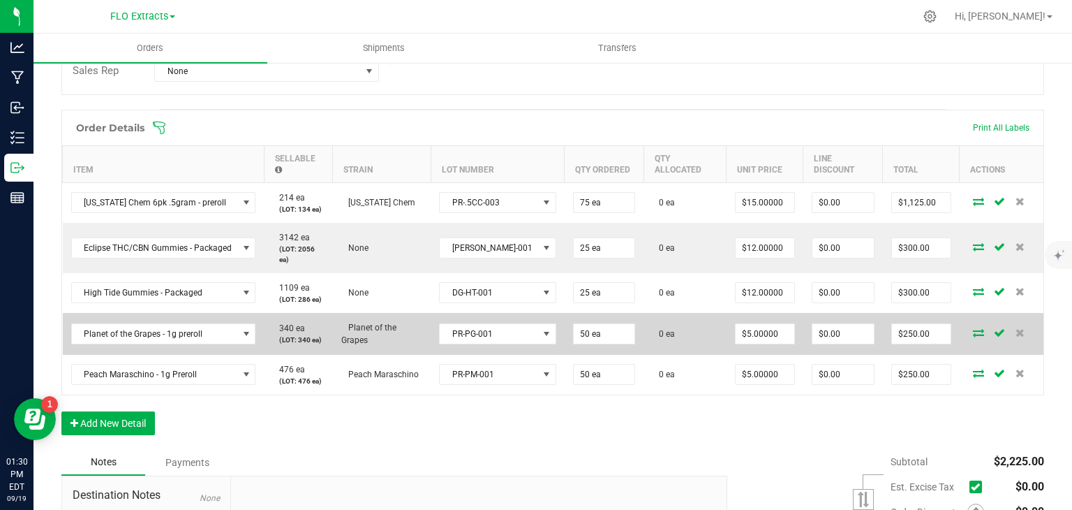
scroll to position [485, 0]
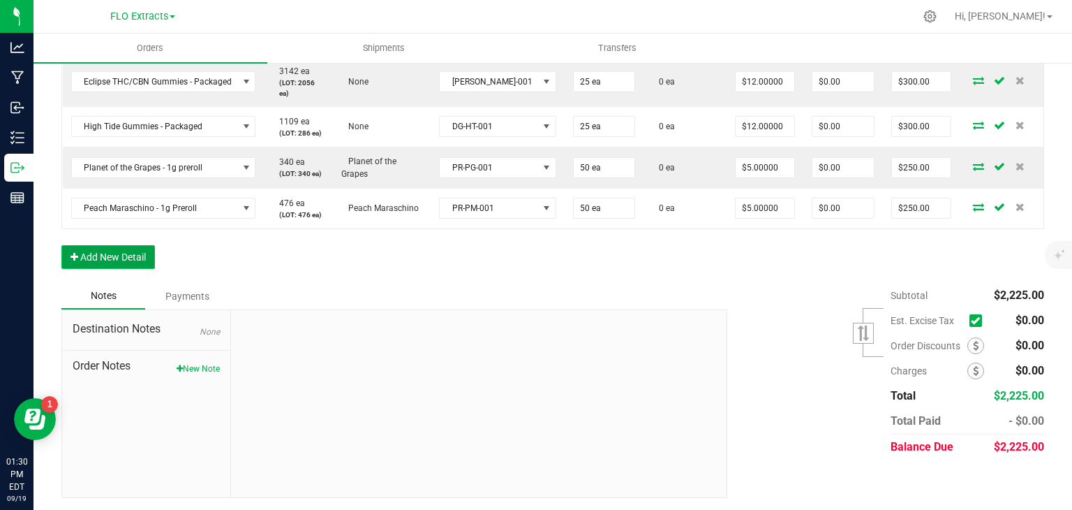
click at [91, 248] on button "Add New Detail" at bounding box center [108, 257] width 94 height 24
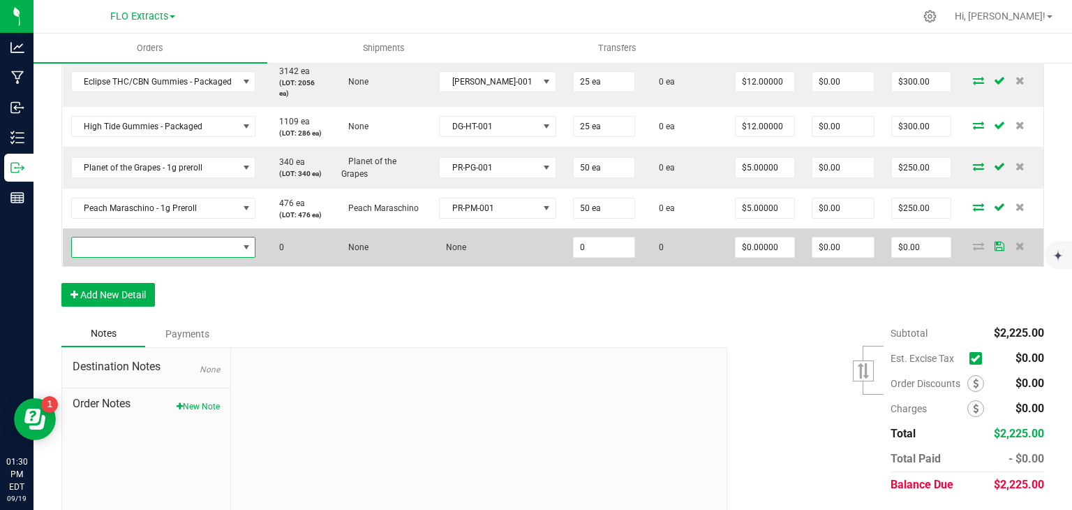
click at [115, 249] on span "NO DATA FOUND" at bounding box center [155, 247] width 166 height 20
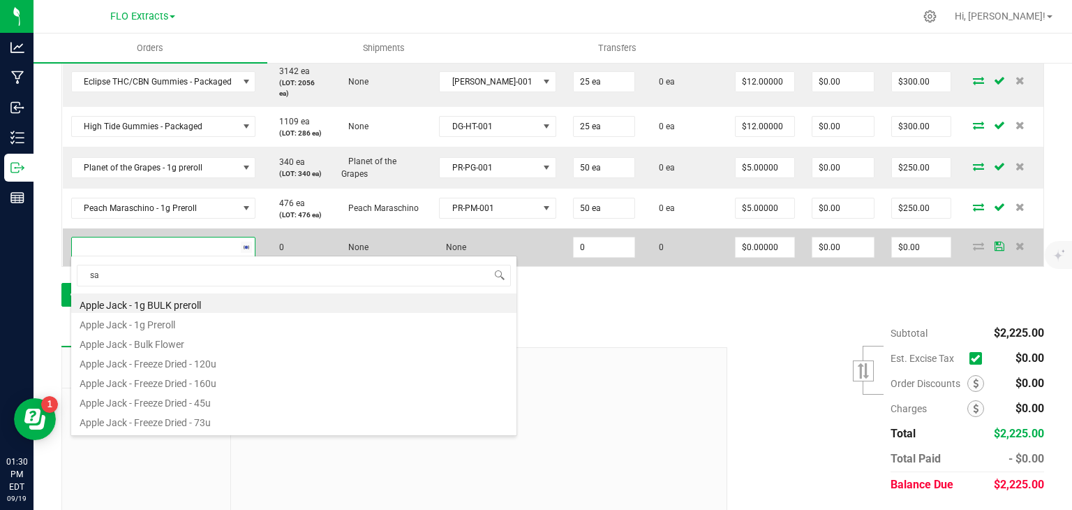
scroll to position [20, 182]
type input "sativ"
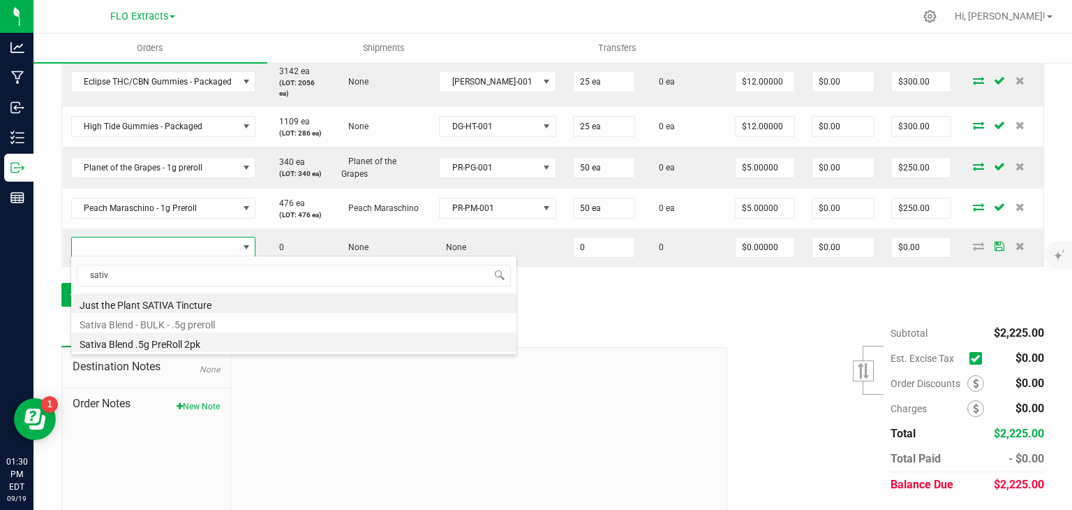
click at [165, 341] on li "Sativa Blend .5g PreRoll 2pk" at bounding box center [293, 342] width 445 height 20
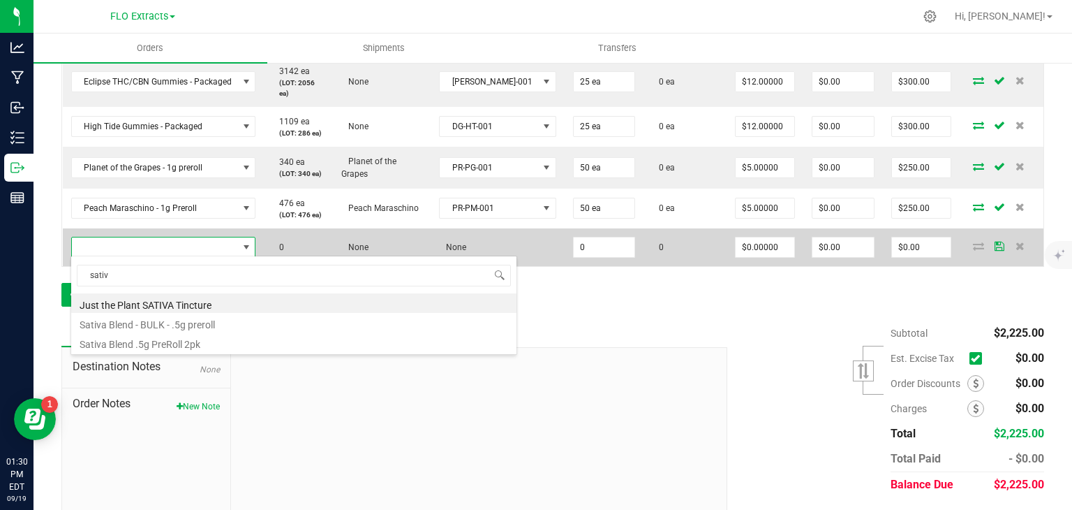
type input "0 ea"
type input "$5.00000"
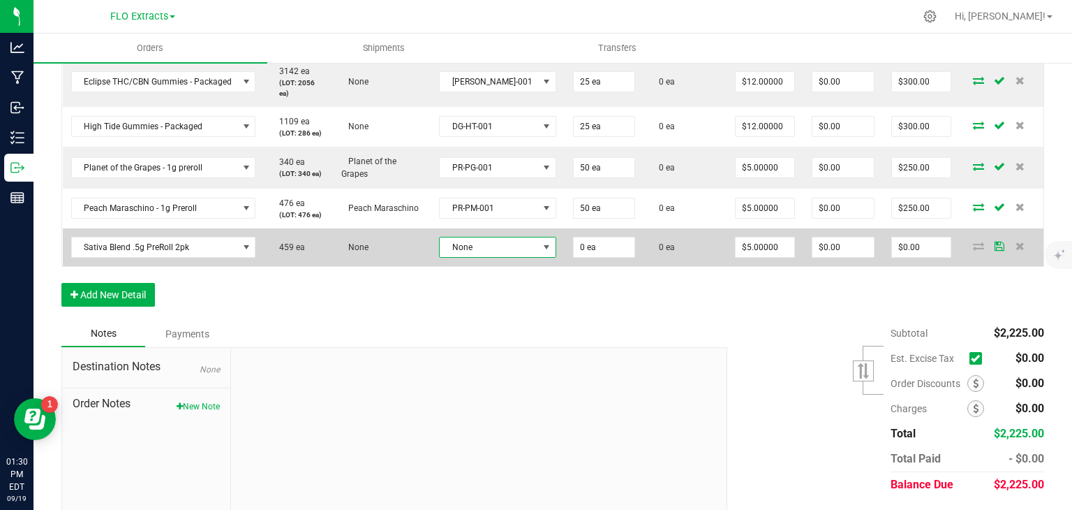
click at [492, 246] on span "None" at bounding box center [489, 247] width 98 height 20
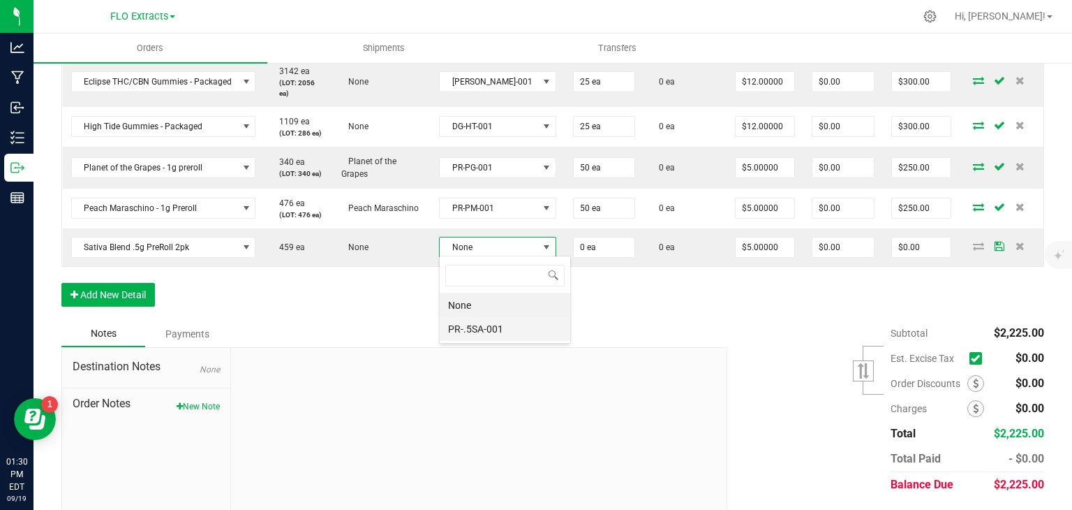
click at [471, 327] on li "PR-.5SA-001" at bounding box center [505, 329] width 131 height 24
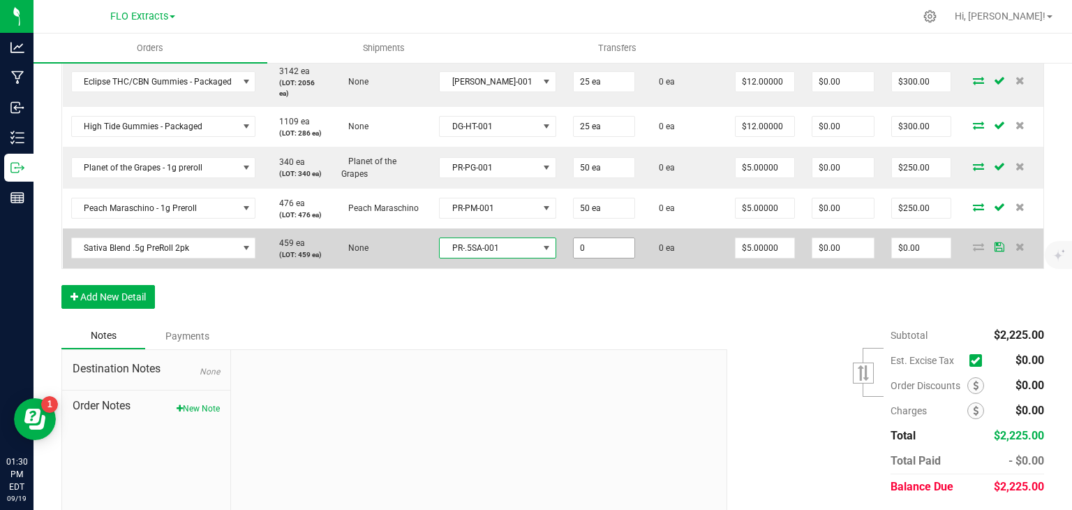
click at [574, 251] on input "0" at bounding box center [604, 248] width 61 height 20
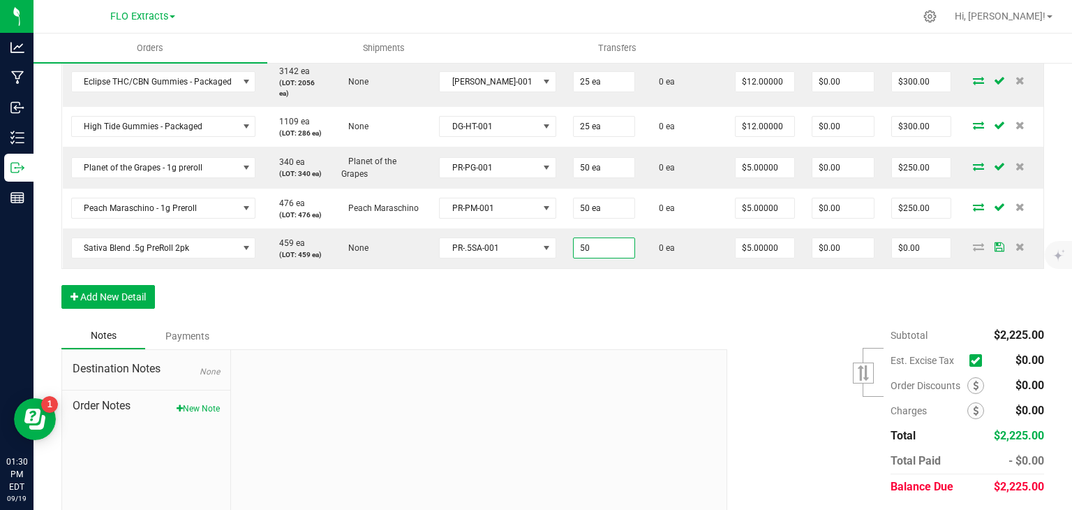
type input "50 ea"
type input "$250.00"
click at [588, 302] on div "Order Details Print All Labels Item Sellable Strain Lot Number Qty Ordered Qty …" at bounding box center [552, 132] width 983 height 379
click at [104, 294] on button "Add New Detail" at bounding box center [108, 297] width 94 height 24
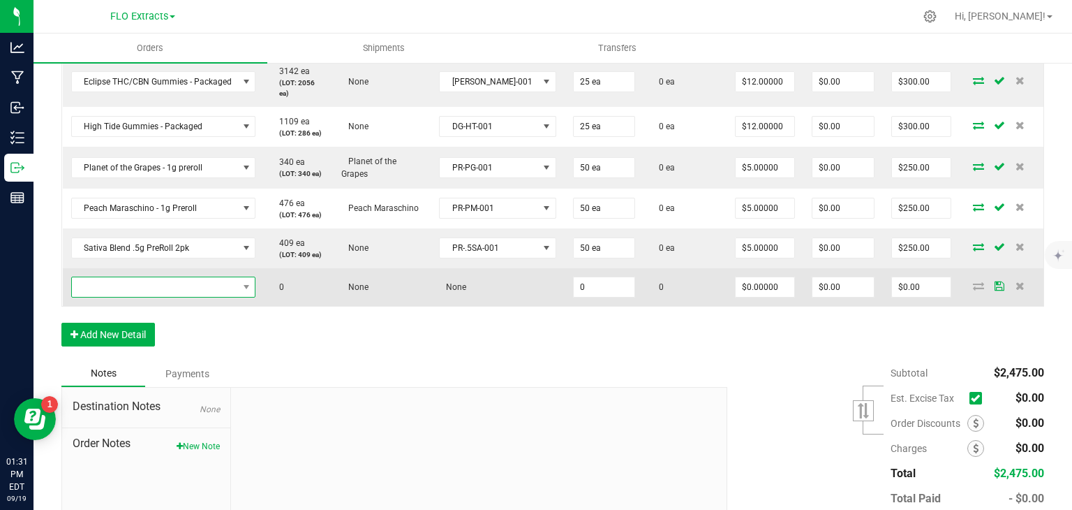
click at [123, 283] on span "NO DATA FOUND" at bounding box center [155, 287] width 166 height 20
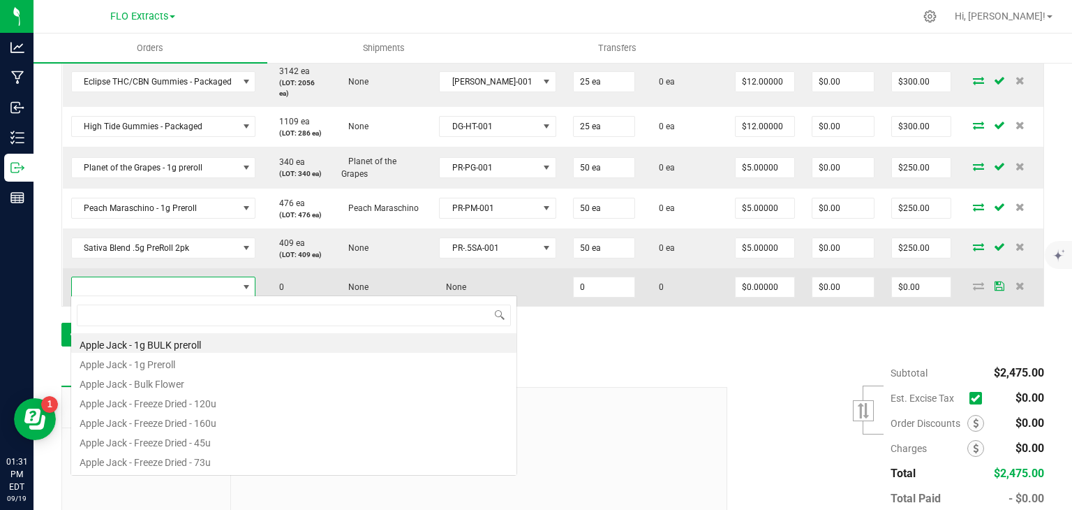
scroll to position [20, 182]
type input "d4"
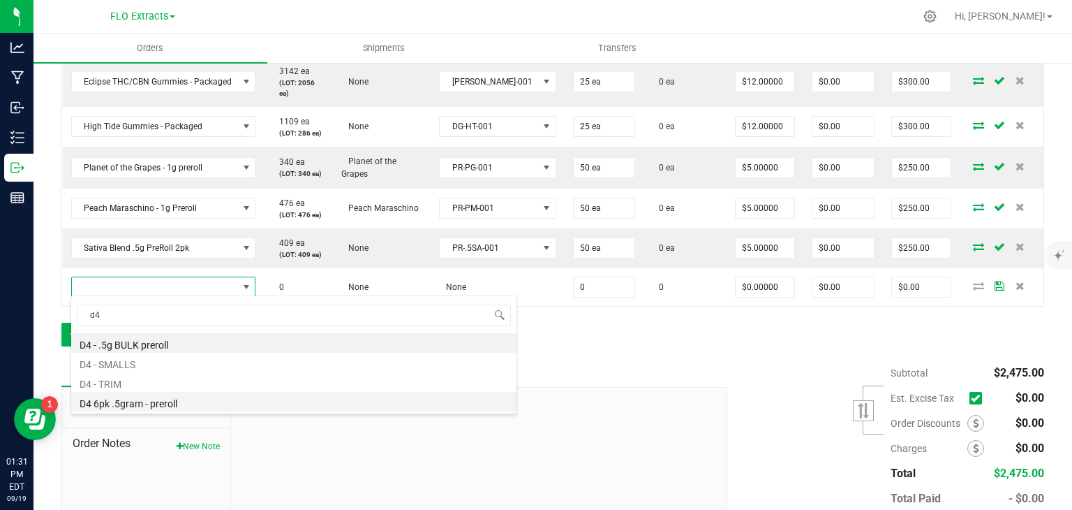
click at [145, 406] on li "D4 6pk .5gram - preroll" at bounding box center [293, 402] width 445 height 20
type input "0 ea"
type input "$15.00000"
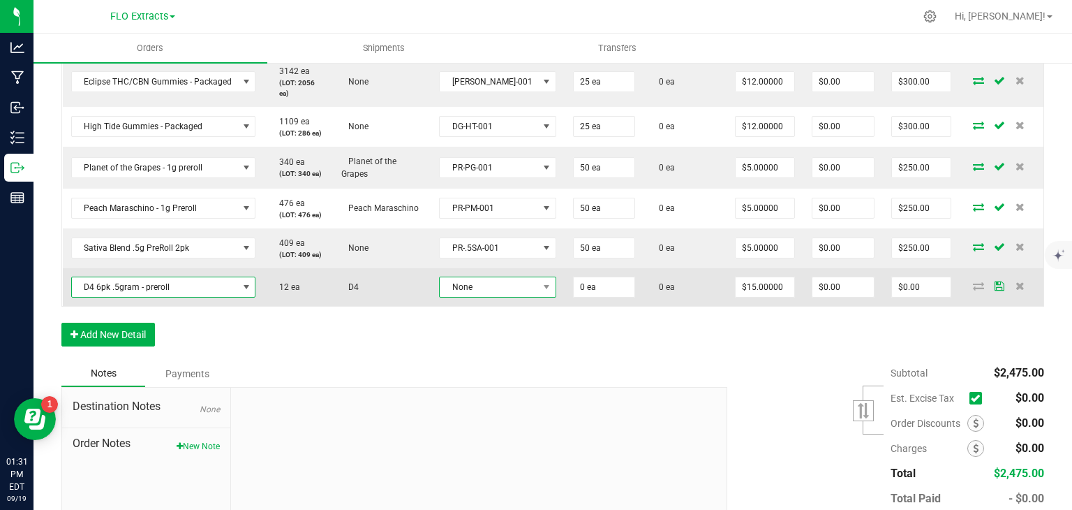
click at [466, 279] on span "None" at bounding box center [489, 287] width 98 height 20
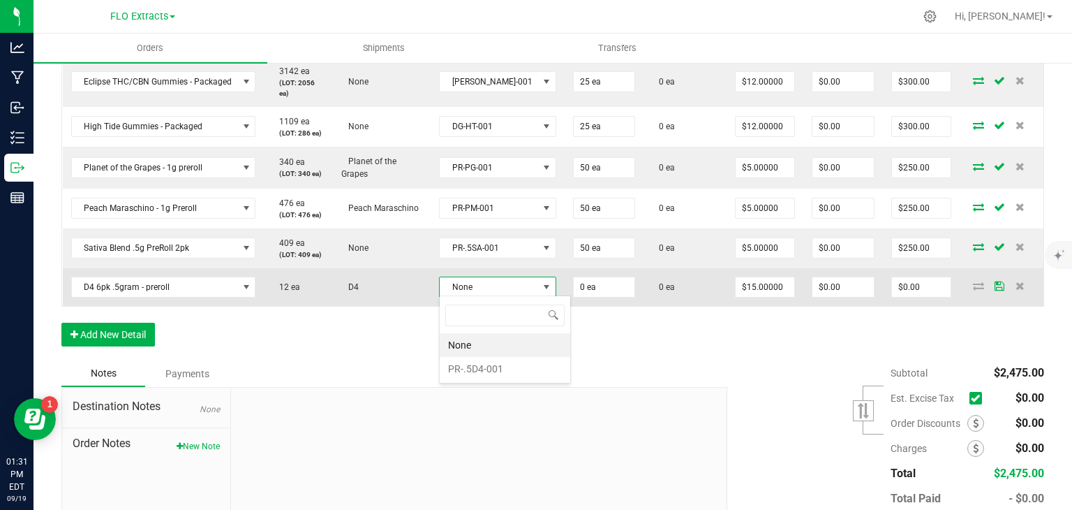
scroll to position [20, 84]
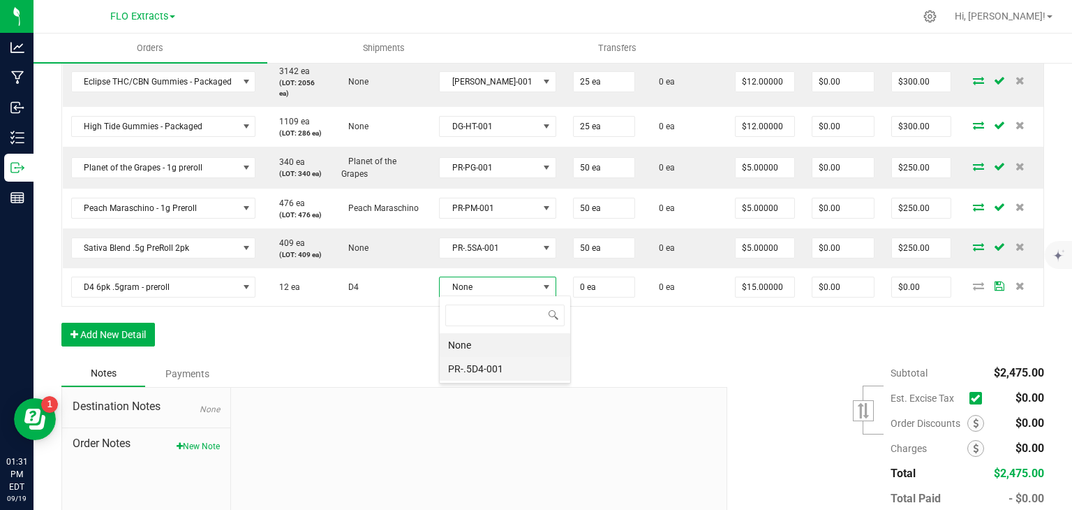
click at [492, 369] on li "PR-.5D4-001" at bounding box center [505, 369] width 131 height 24
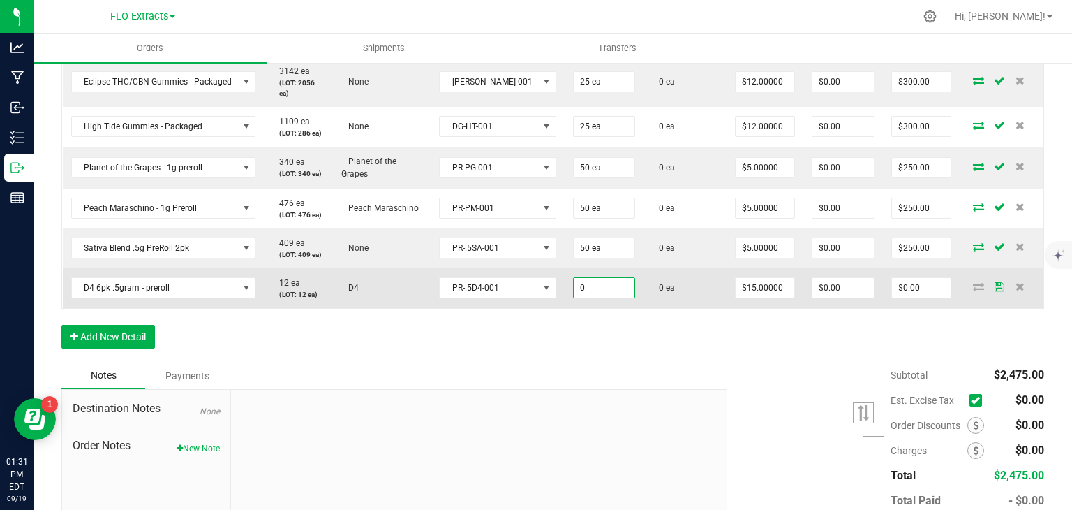
click at [574, 284] on input "0" at bounding box center [604, 288] width 61 height 20
type input "25 ea"
type input "15"
type input "$375.00"
click at [752, 283] on input "15" at bounding box center [765, 288] width 59 height 20
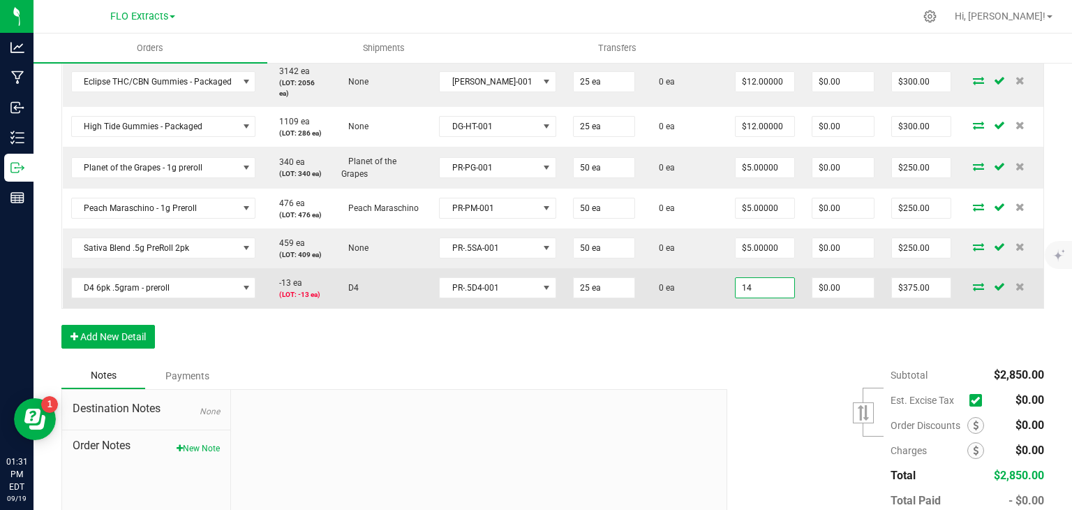
type input "$14.00000"
type input "0"
type input "$350.00"
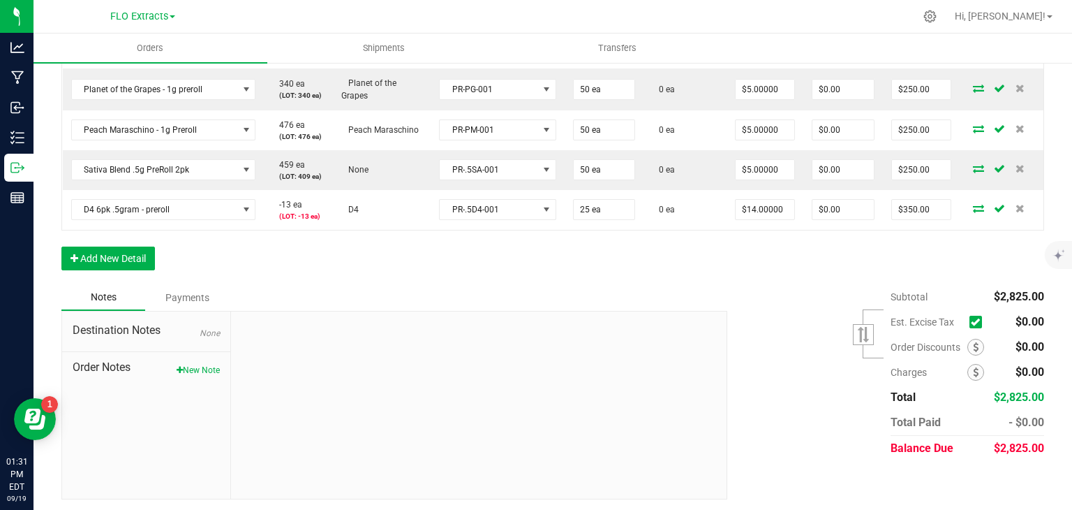
scroll to position [565, 0]
click at [193, 365] on button "New Note" at bounding box center [198, 368] width 43 height 13
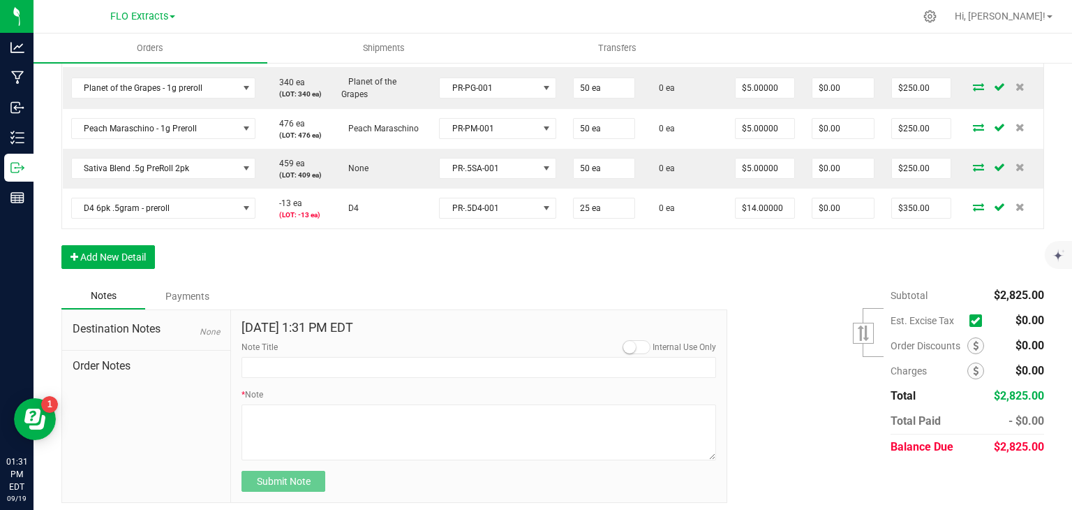
click at [630, 343] on span at bounding box center [637, 347] width 28 height 14
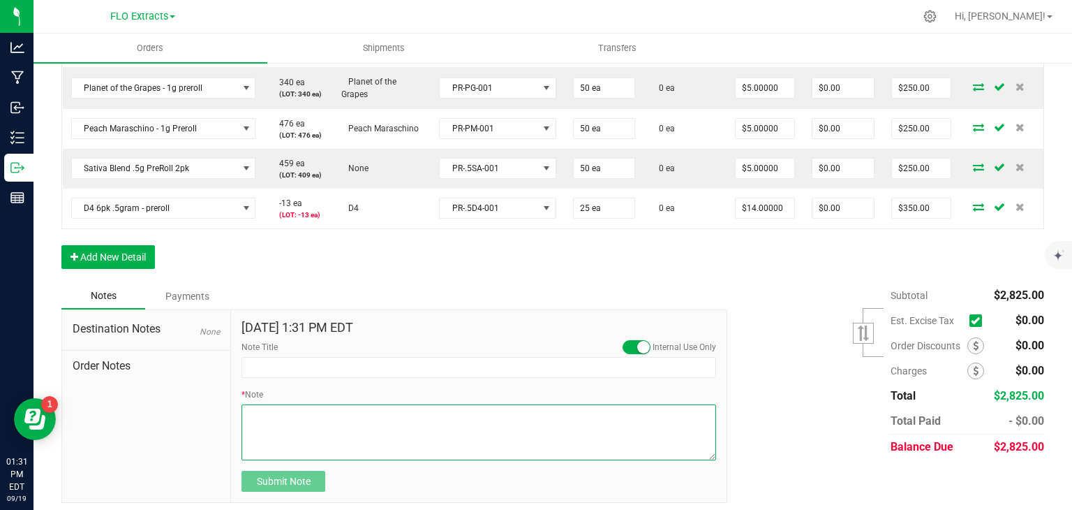
click at [419, 410] on textarea "* Note" at bounding box center [479, 432] width 475 height 56
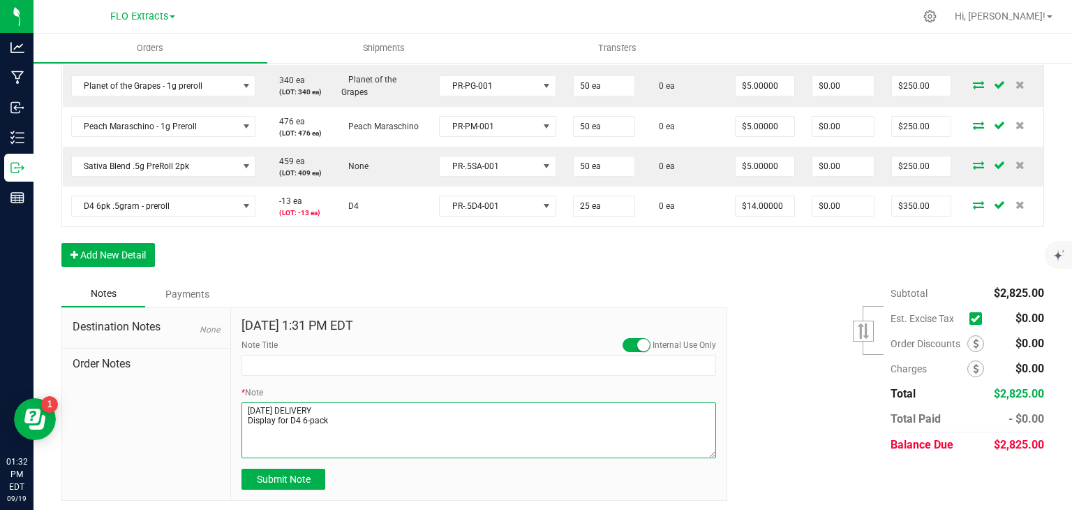
scroll to position [571, 0]
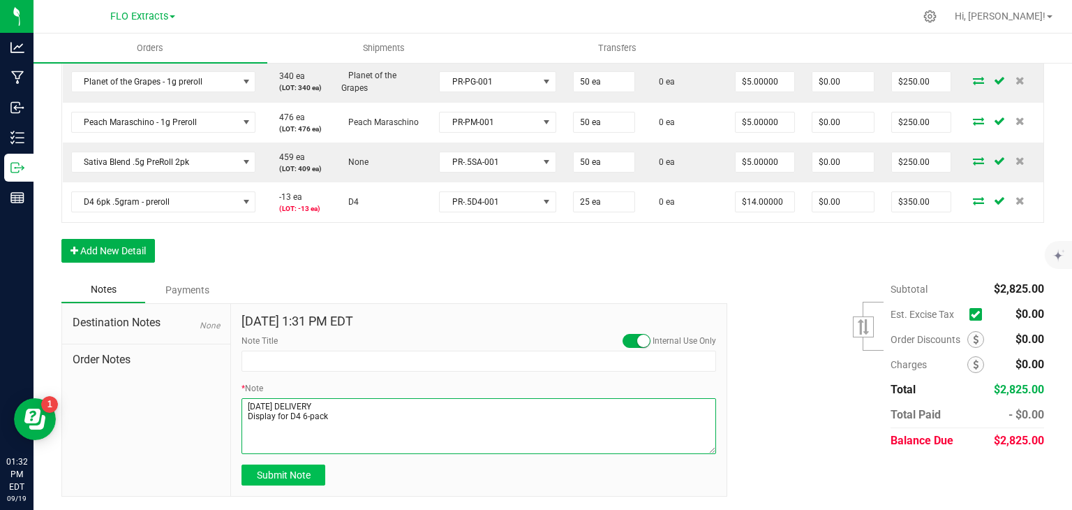
type textarea "[DATE] DELIVERY Display for D4 6-pack"
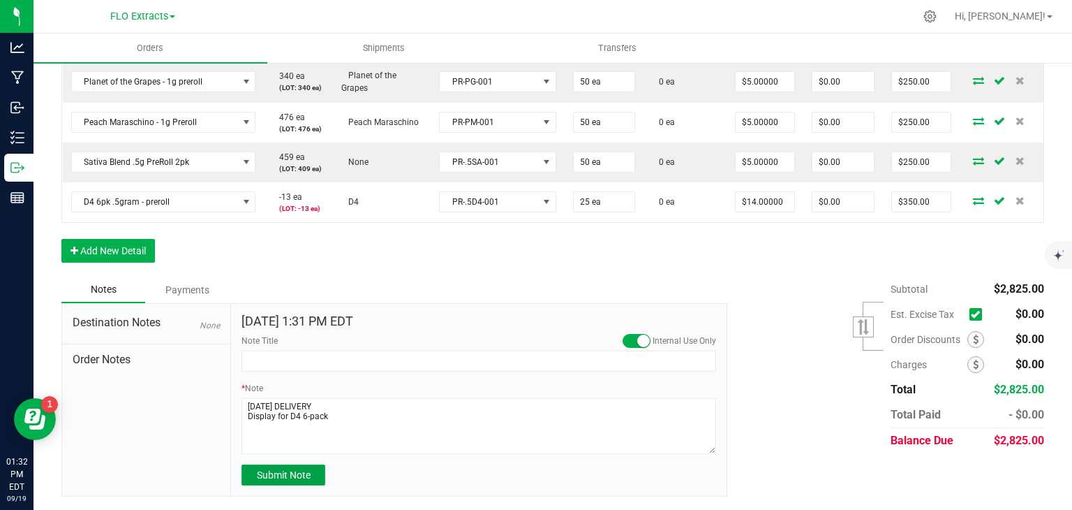
click at [286, 475] on span "Submit Note" at bounding box center [284, 474] width 54 height 11
type input "[DATE] 13:32 PM EDT"
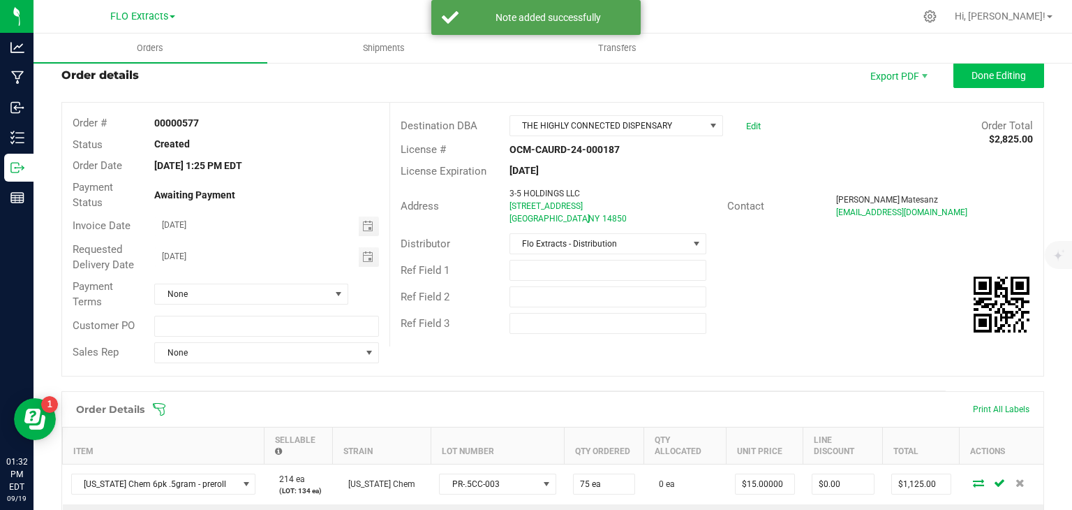
scroll to position [0, 0]
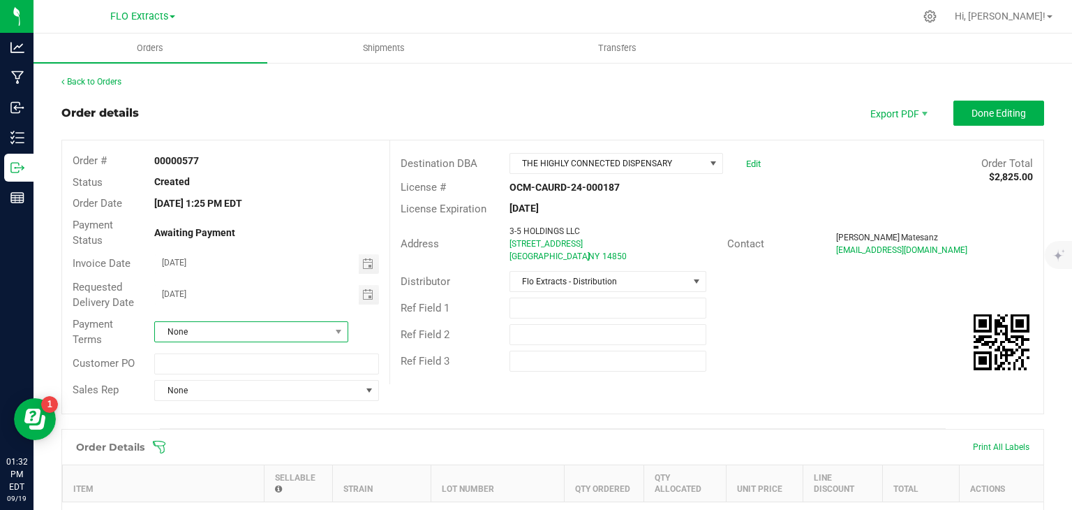
click at [318, 334] on span "None" at bounding box center [242, 332] width 175 height 20
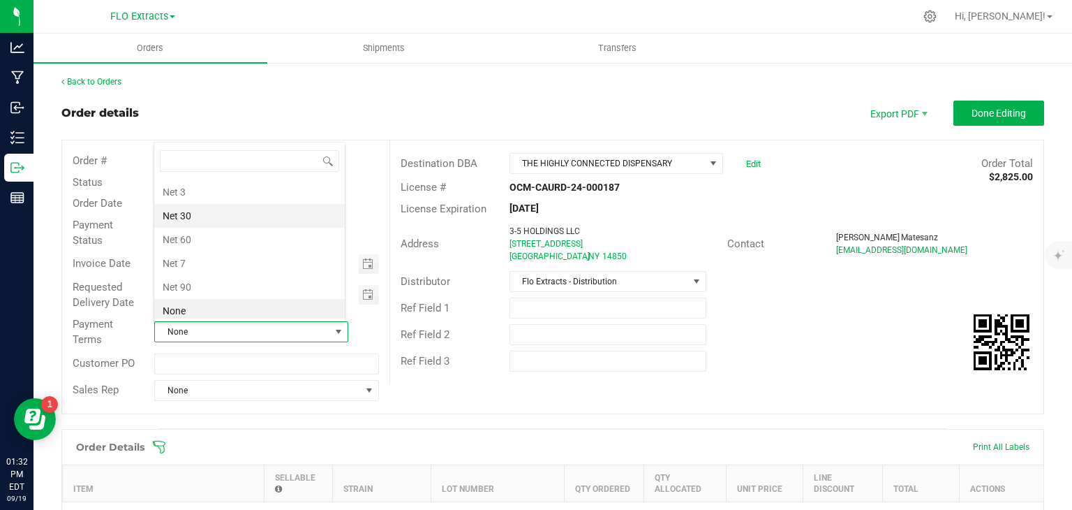
click at [202, 211] on li "Net 30" at bounding box center [249, 216] width 191 height 24
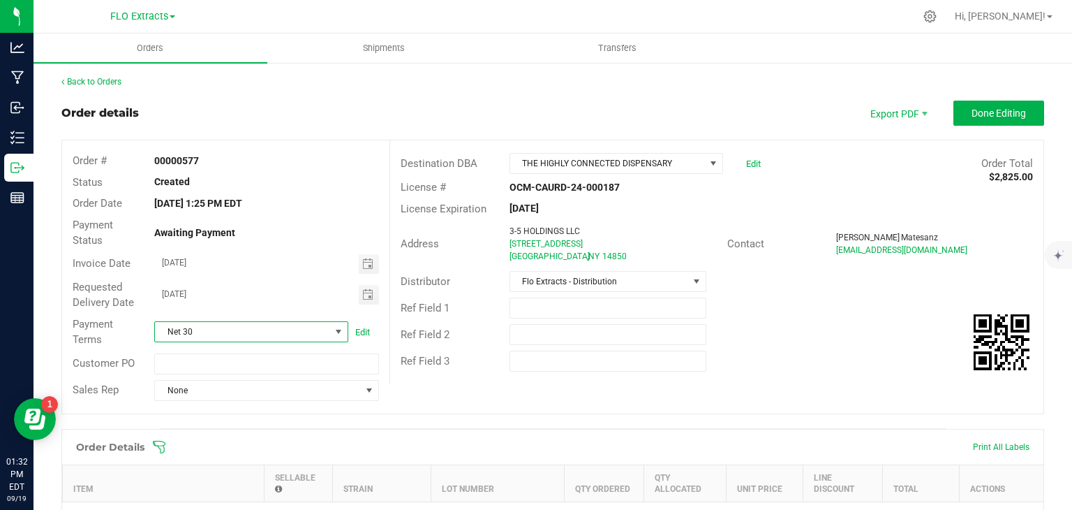
click at [807, 302] on div "Ref Field 1" at bounding box center [716, 308] width 653 height 27
click at [994, 106] on button "Done Editing" at bounding box center [998, 113] width 91 height 25
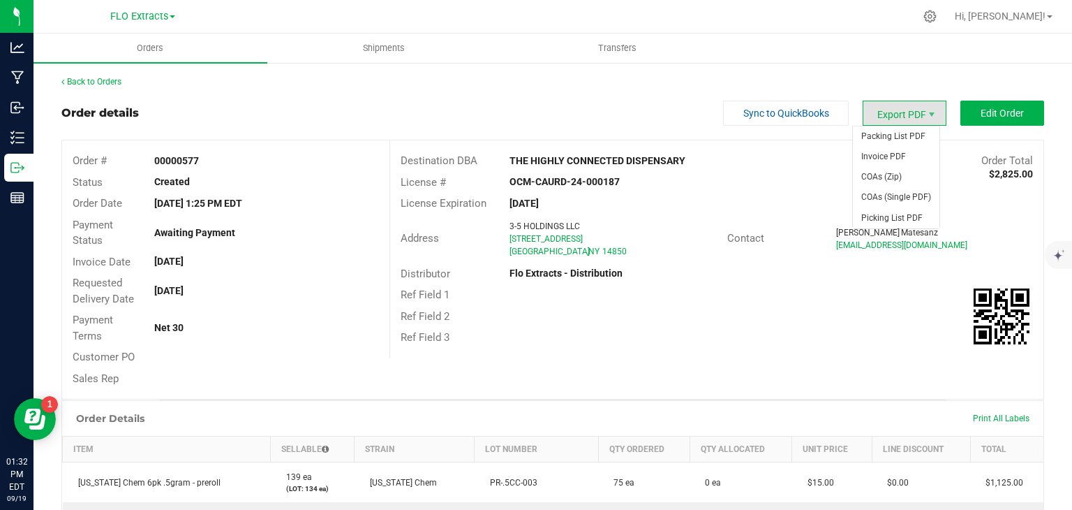
click at [903, 111] on span "Export PDF" at bounding box center [905, 113] width 84 height 25
click at [879, 135] on span "Packing List PDF" at bounding box center [896, 136] width 87 height 20
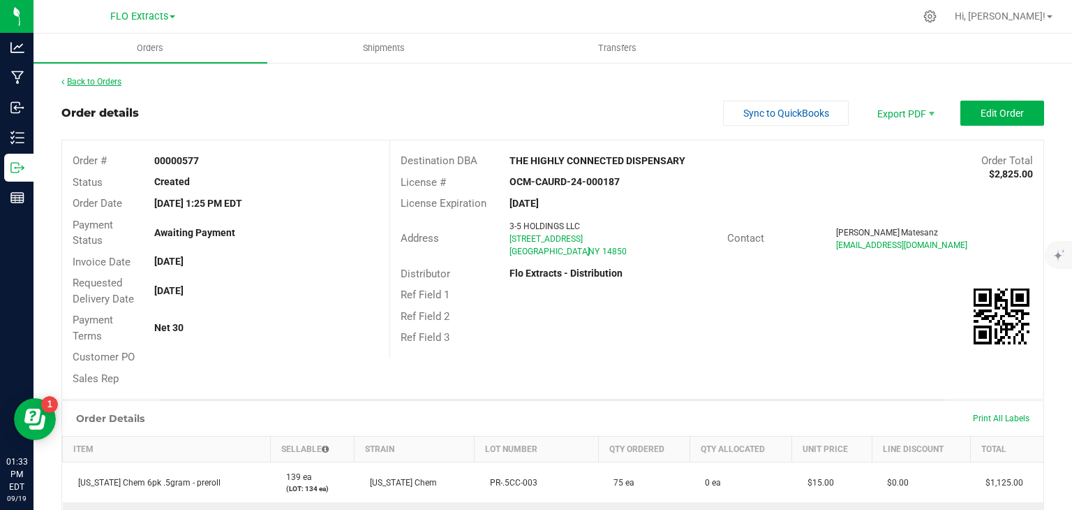
click at [120, 77] on link "Back to Orders" at bounding box center [91, 82] width 60 height 10
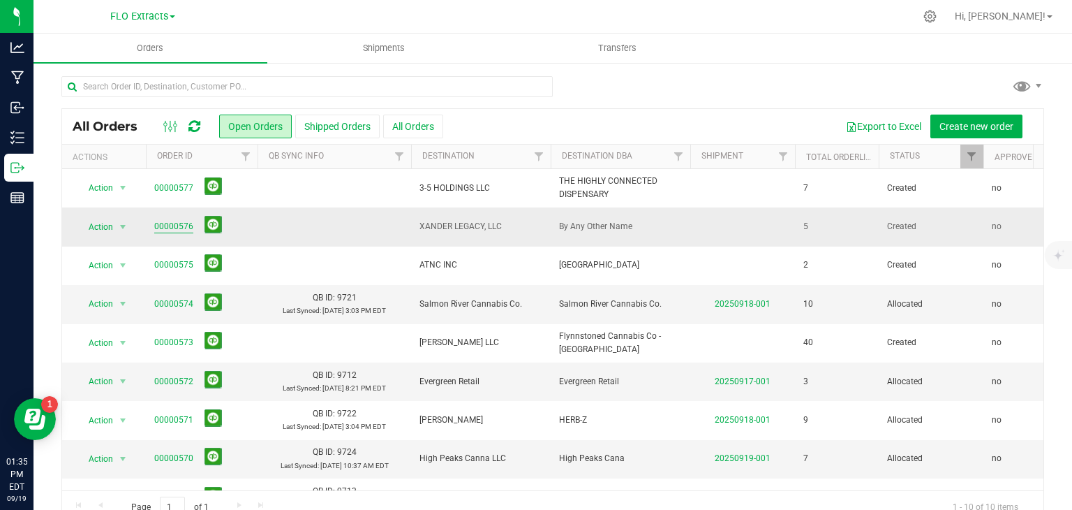
click at [165, 226] on link "00000576" at bounding box center [173, 226] width 39 height 13
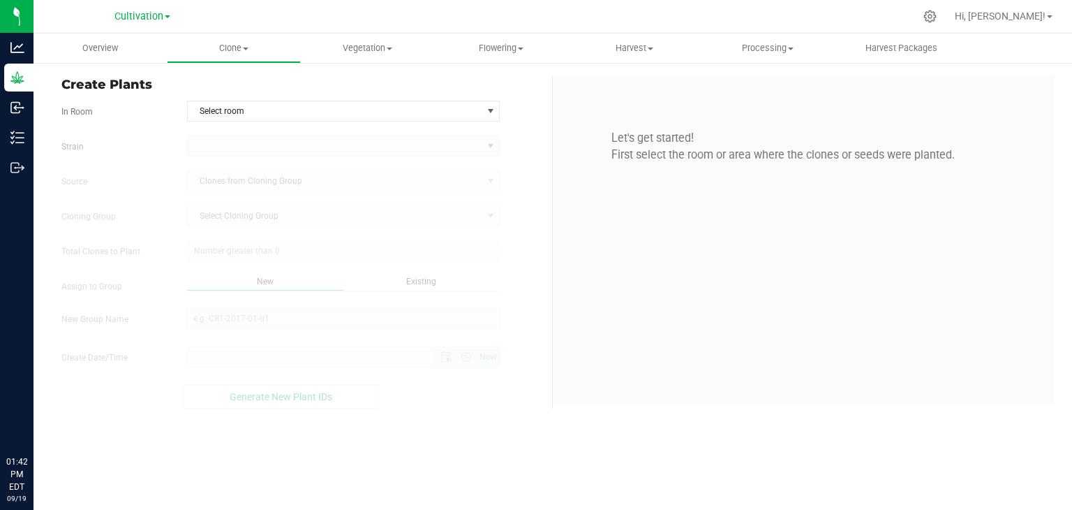
type input "9/19/2025 1:42 PM"
click at [140, 17] on span "Cultivation" at bounding box center [138, 16] width 49 height 13
click at [112, 93] on link "FLO Extracts" at bounding box center [142, 86] width 204 height 19
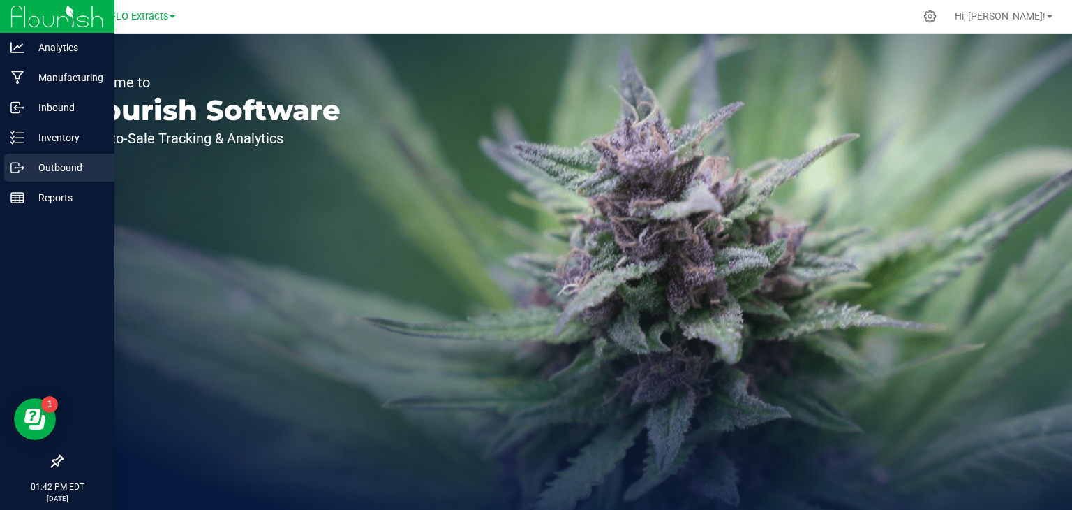
click at [42, 165] on p "Outbound" at bounding box center [66, 167] width 84 height 17
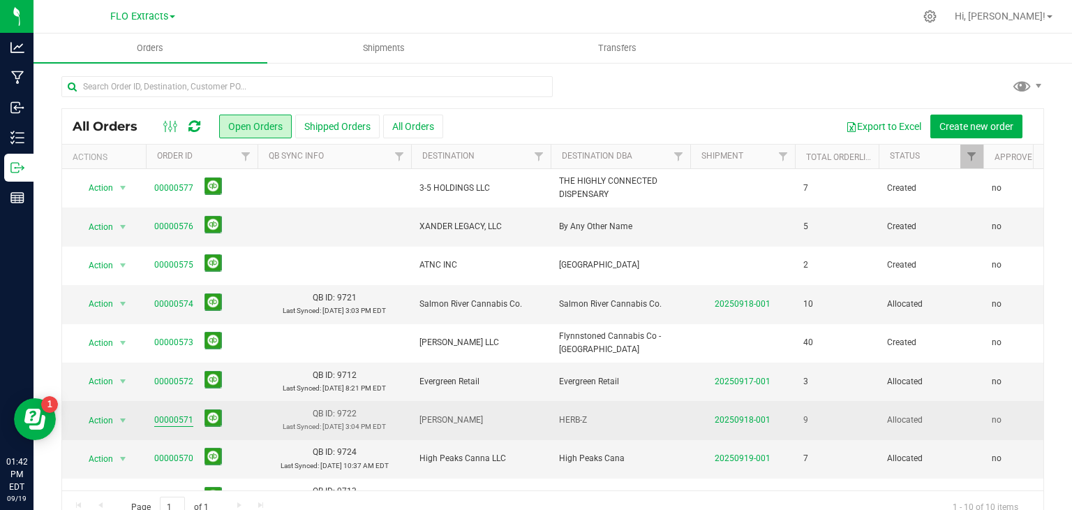
click at [170, 420] on link "00000571" at bounding box center [173, 419] width 39 height 13
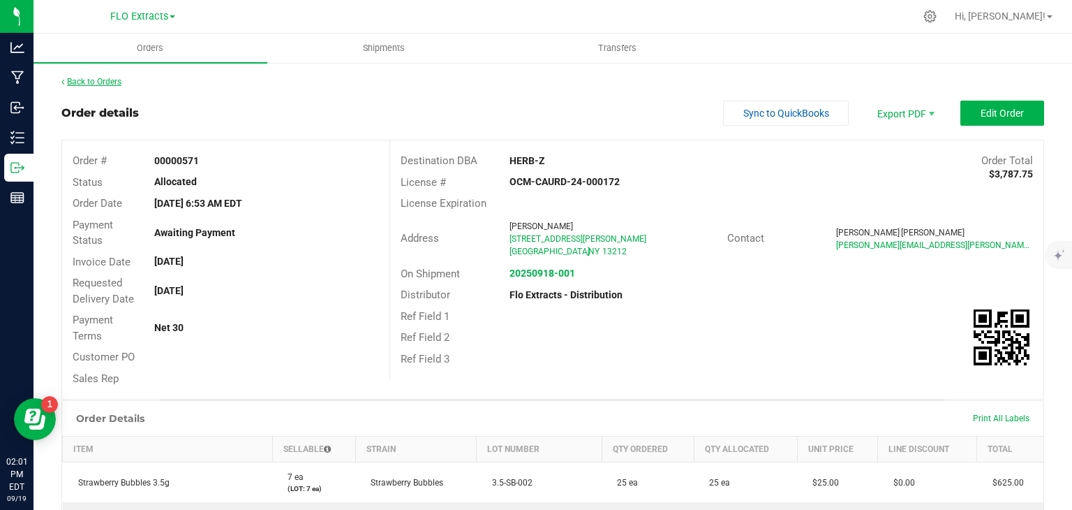
click at [85, 80] on link "Back to Orders" at bounding box center [91, 82] width 60 height 10
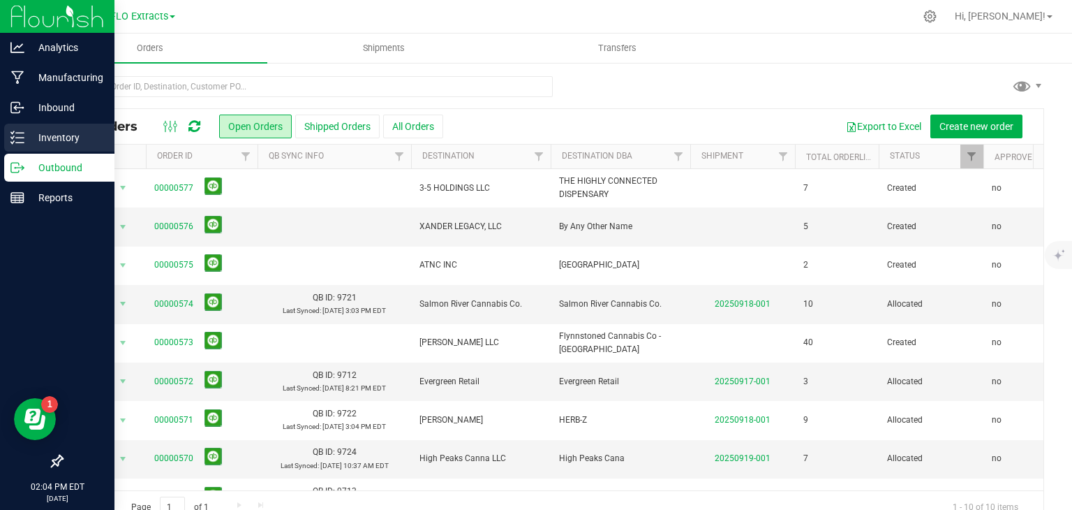
click at [41, 135] on p "Inventory" at bounding box center [66, 137] width 84 height 17
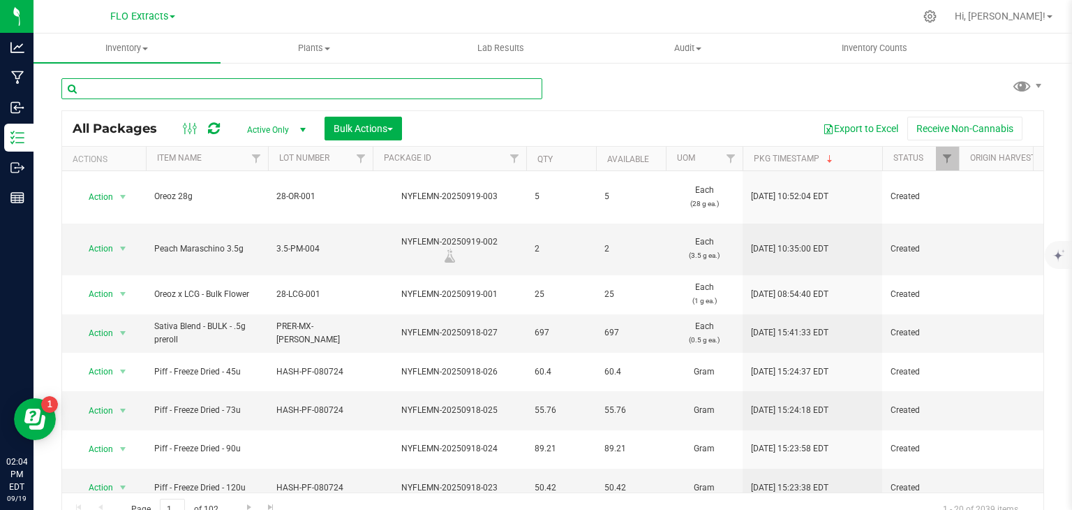
click at [218, 79] on input "text" at bounding box center [301, 88] width 481 height 21
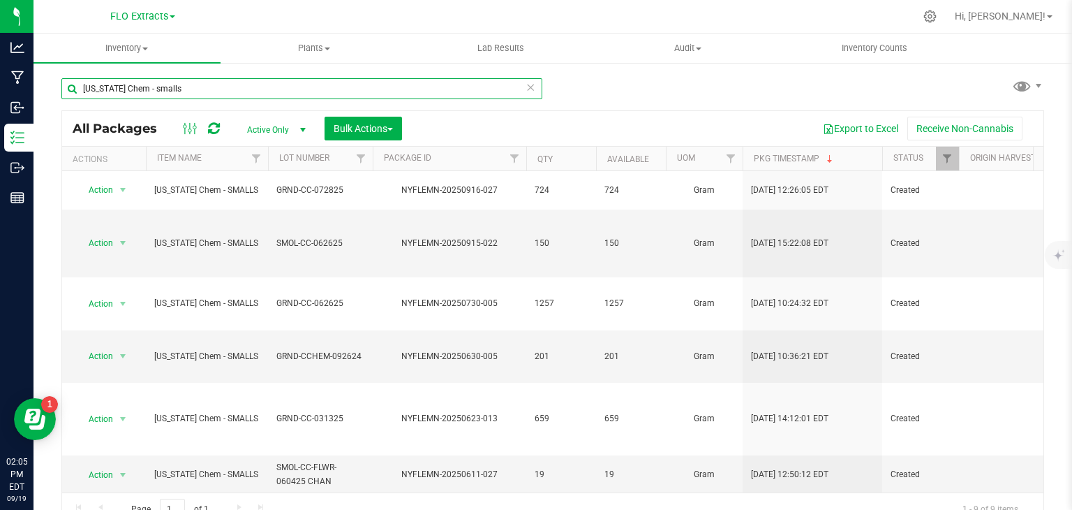
type input "Colorado Chem - smalls"
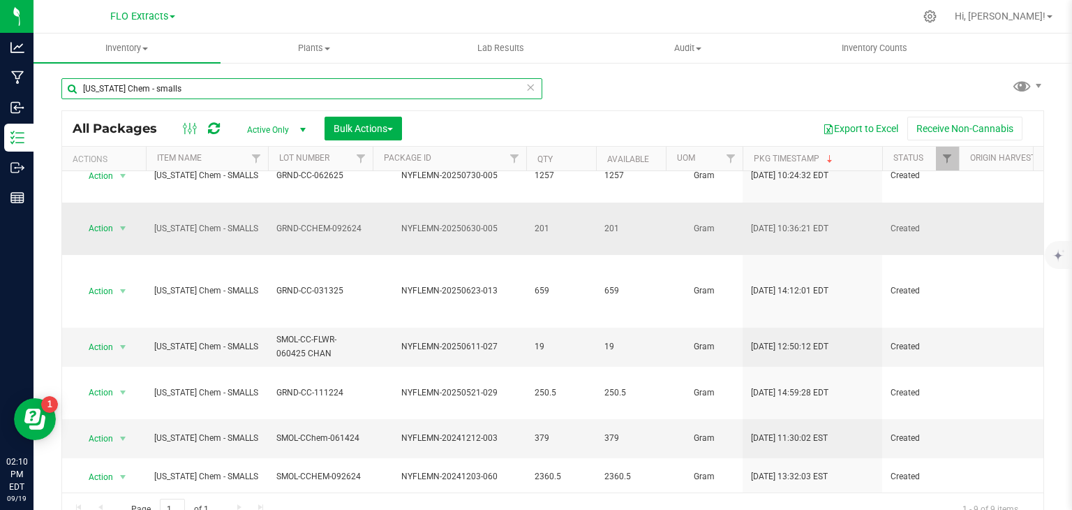
scroll to position [15, 0]
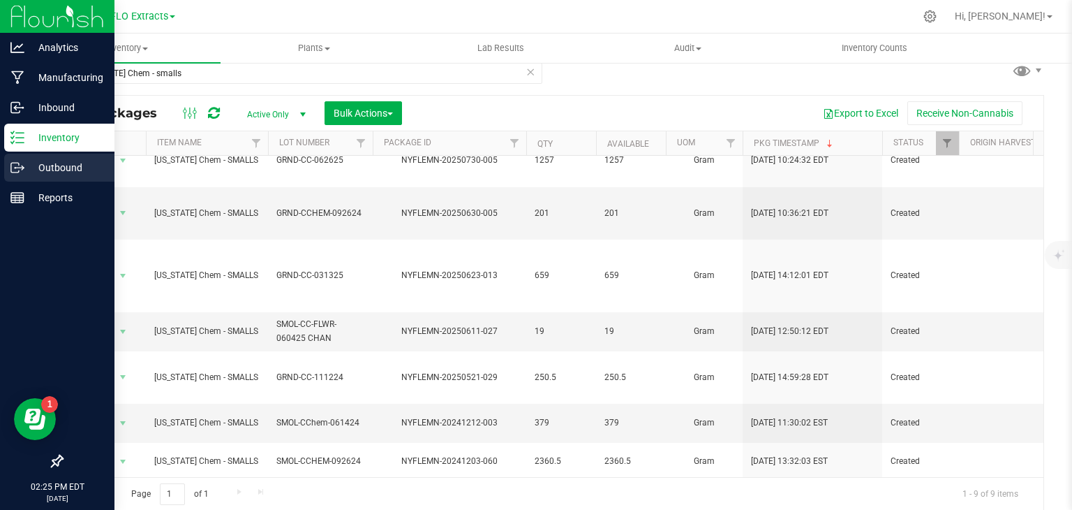
drag, startPoint x: 30, startPoint y: 163, endPoint x: 47, endPoint y: 157, distance: 18.5
click at [31, 163] on p "Outbound" at bounding box center [66, 167] width 84 height 17
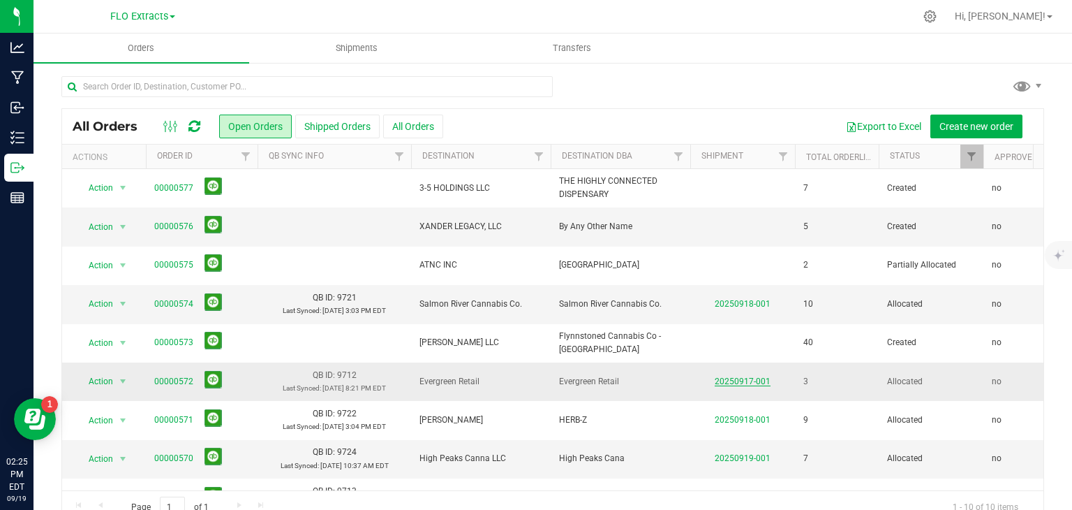
click at [754, 376] on link "20250917-001" at bounding box center [743, 381] width 56 height 10
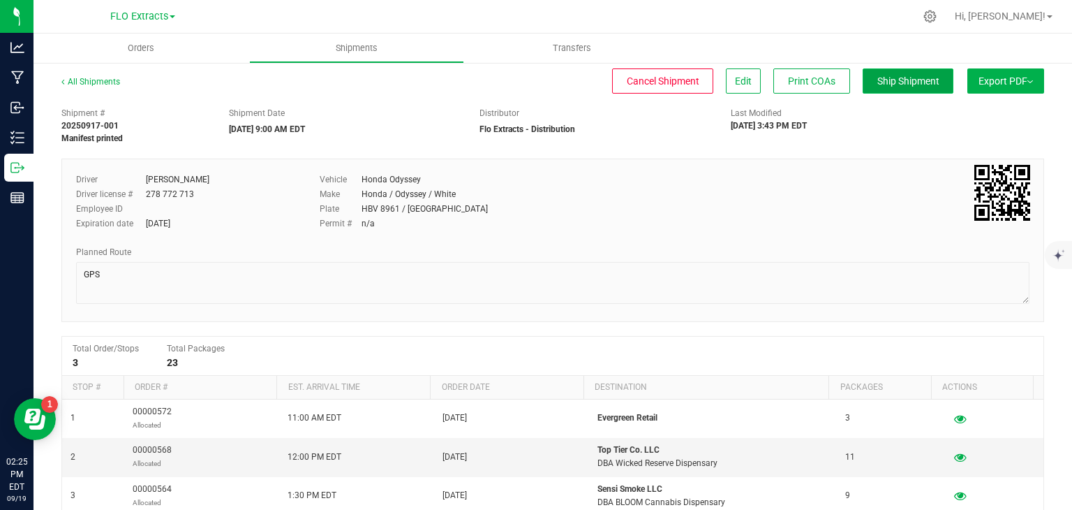
click at [905, 84] on span "Ship Shipment" at bounding box center [908, 80] width 62 height 11
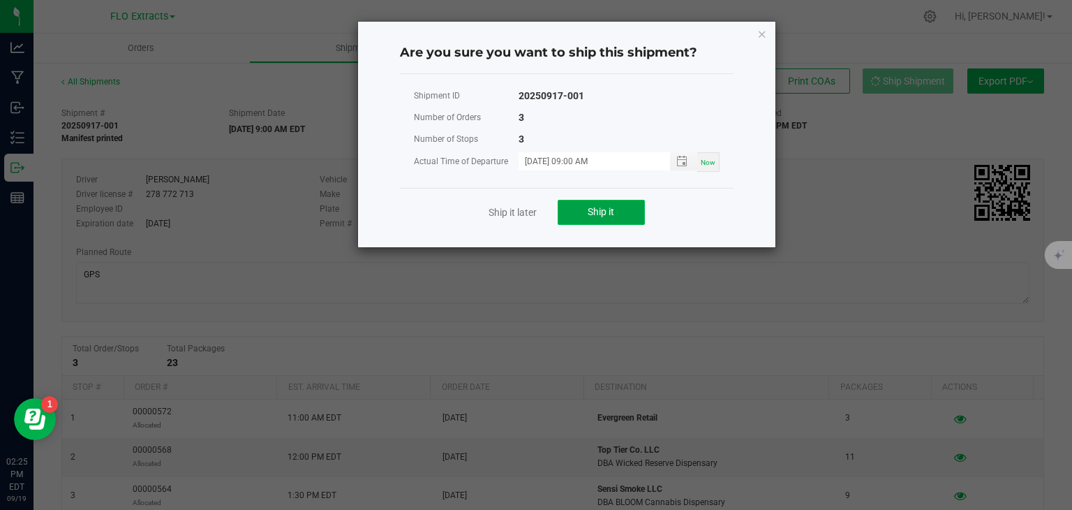
click at [584, 221] on button "Ship it" at bounding box center [601, 212] width 87 height 25
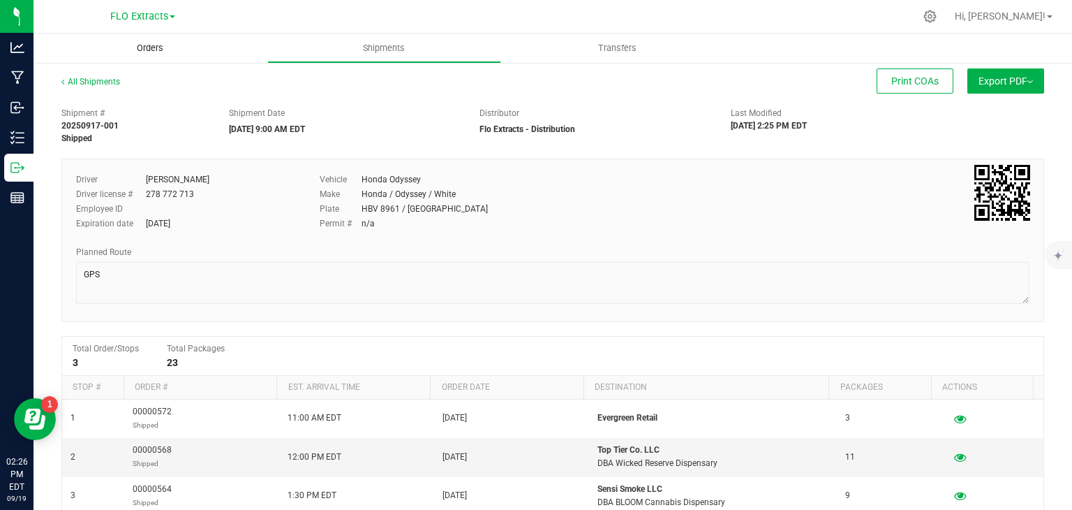
click at [151, 48] on span "Orders" at bounding box center [150, 48] width 64 height 13
